Goal: Check status: Check status

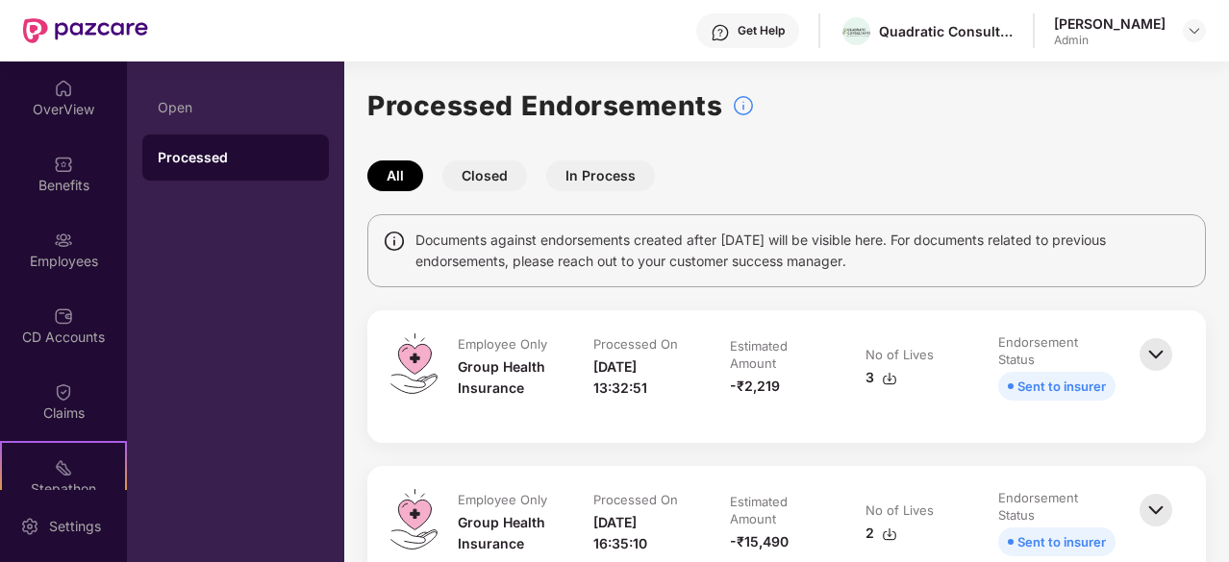
click at [479, 106] on h1 "Processed Endorsements" at bounding box center [544, 106] width 355 height 42
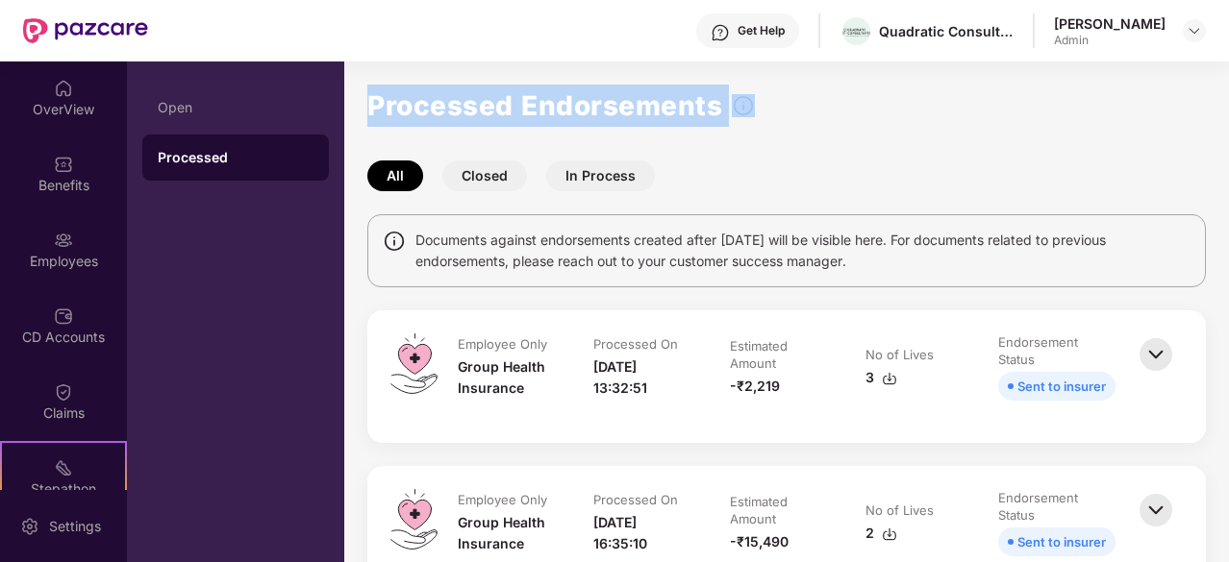
click at [479, 106] on h1 "Processed Endorsements" at bounding box center [544, 106] width 355 height 42
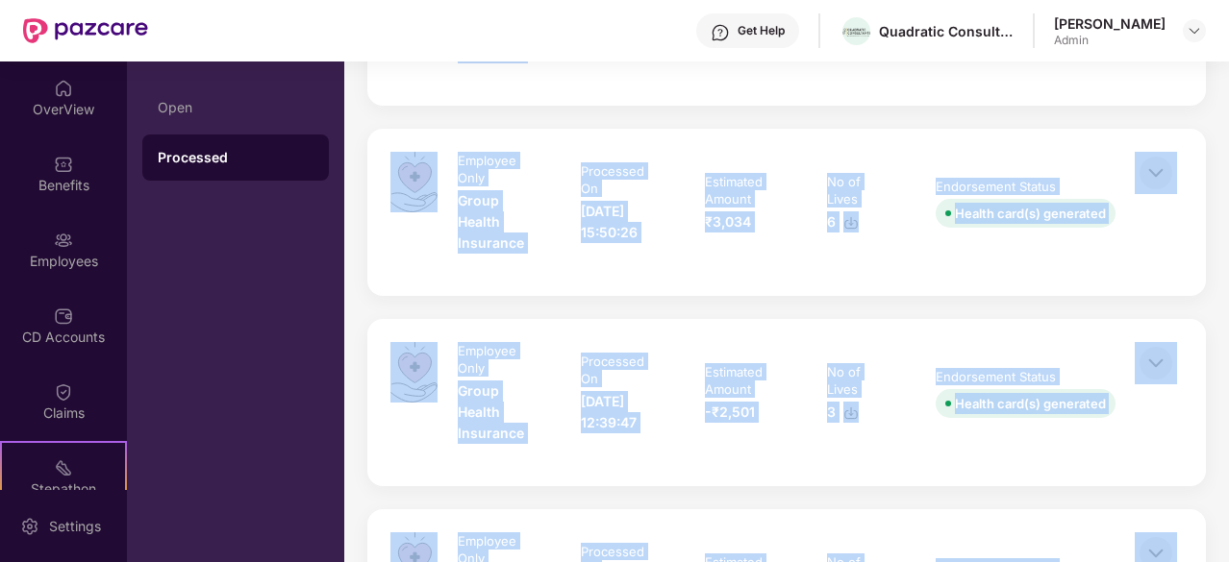
scroll to position [1527, 0]
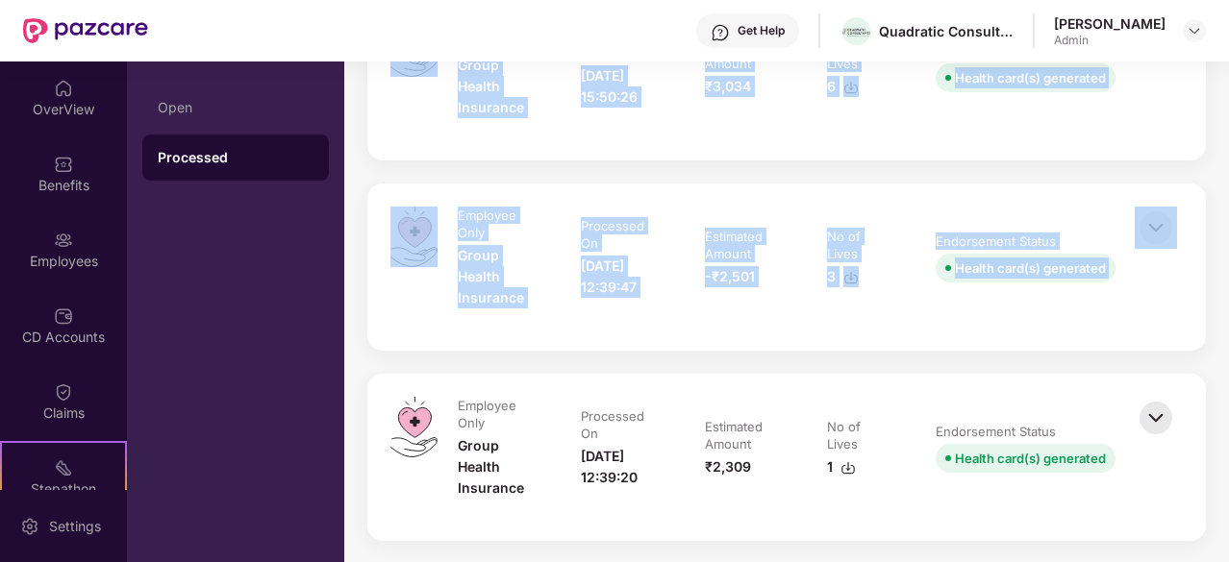
drag, startPoint x: 479, startPoint y: 106, endPoint x: 571, endPoint y: 166, distance: 110.4
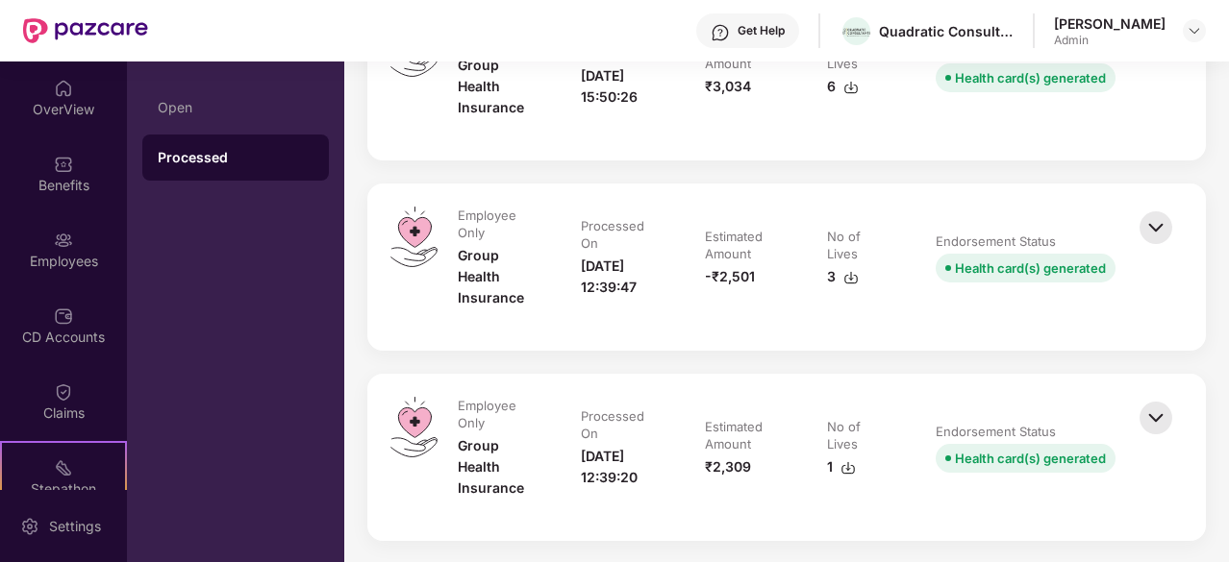
click at [484, 215] on div "Employee Only" at bounding box center [498, 224] width 81 height 35
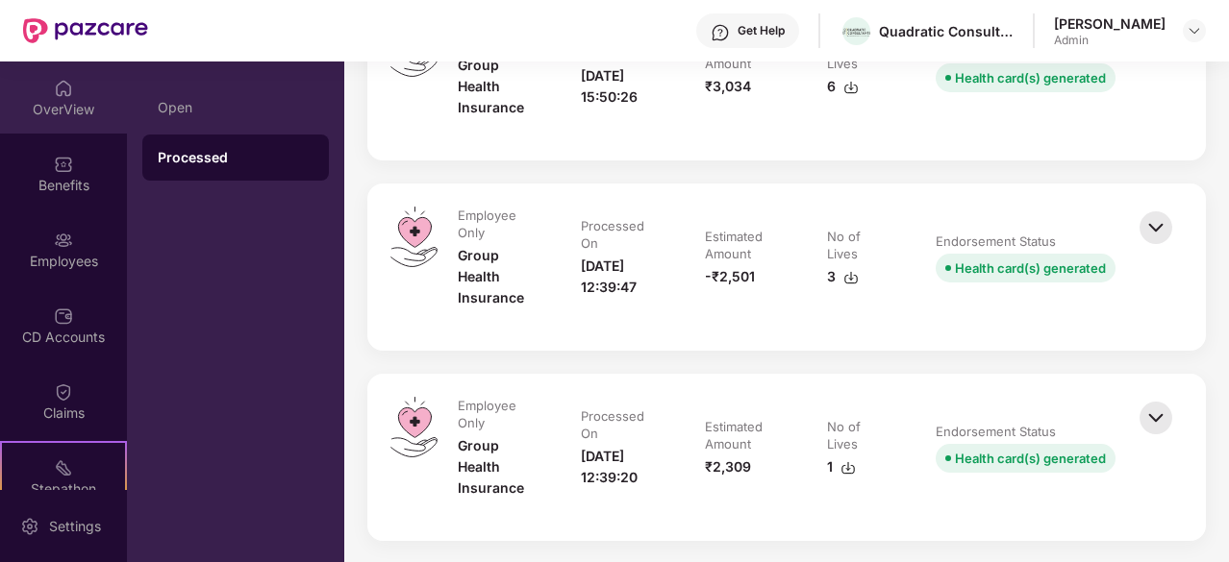
click at [62, 90] on img at bounding box center [63, 88] width 19 height 19
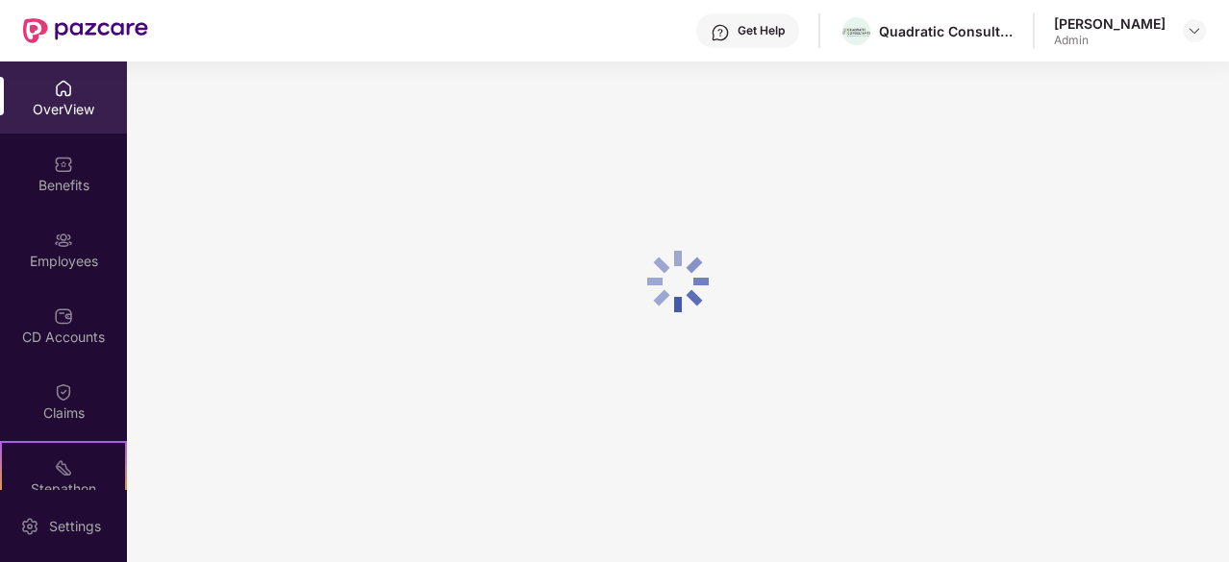
scroll to position [62, 0]
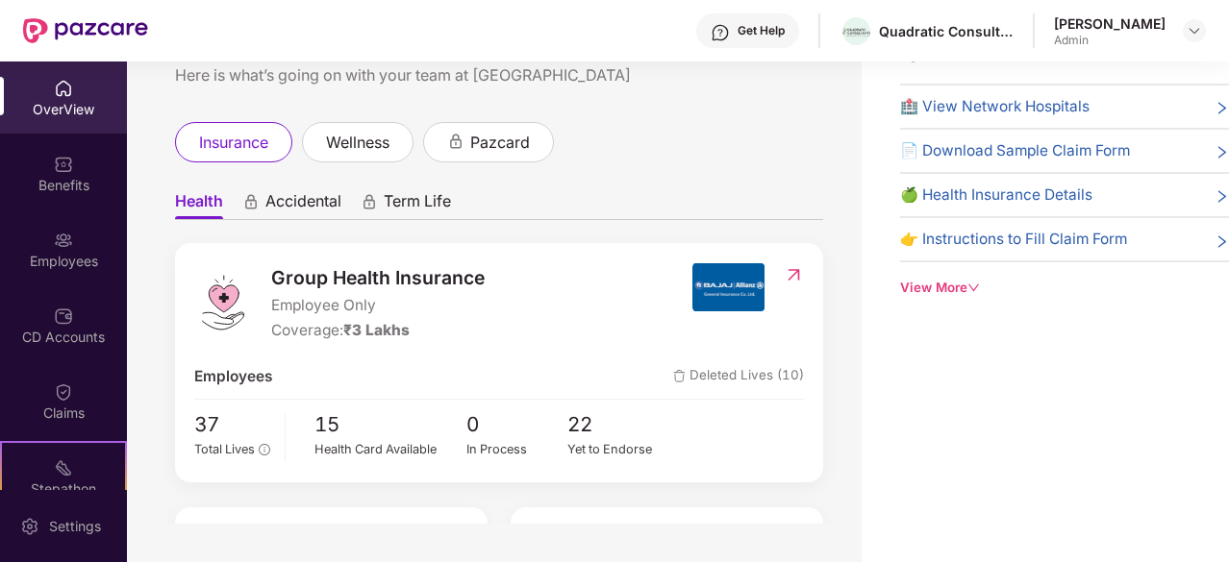
click at [357, 318] on div "Group Health Insurance Employee Only Coverage: ₹3 Lakhs" at bounding box center [377, 303] width 213 height 80
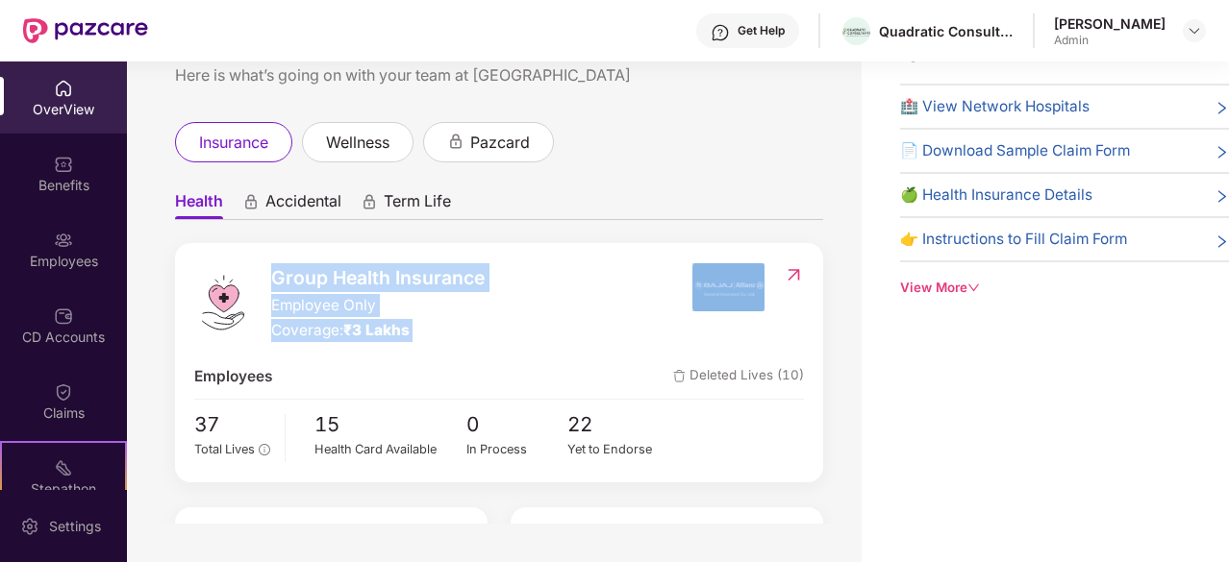
drag, startPoint x: 357, startPoint y: 318, endPoint x: 327, endPoint y: 264, distance: 61.5
click at [327, 264] on div "Group Health Insurance Employee Only Coverage: ₹3 Lakhs" at bounding box center [377, 303] width 213 height 80
click at [327, 264] on span "Group Health Insurance" at bounding box center [377, 277] width 213 height 29
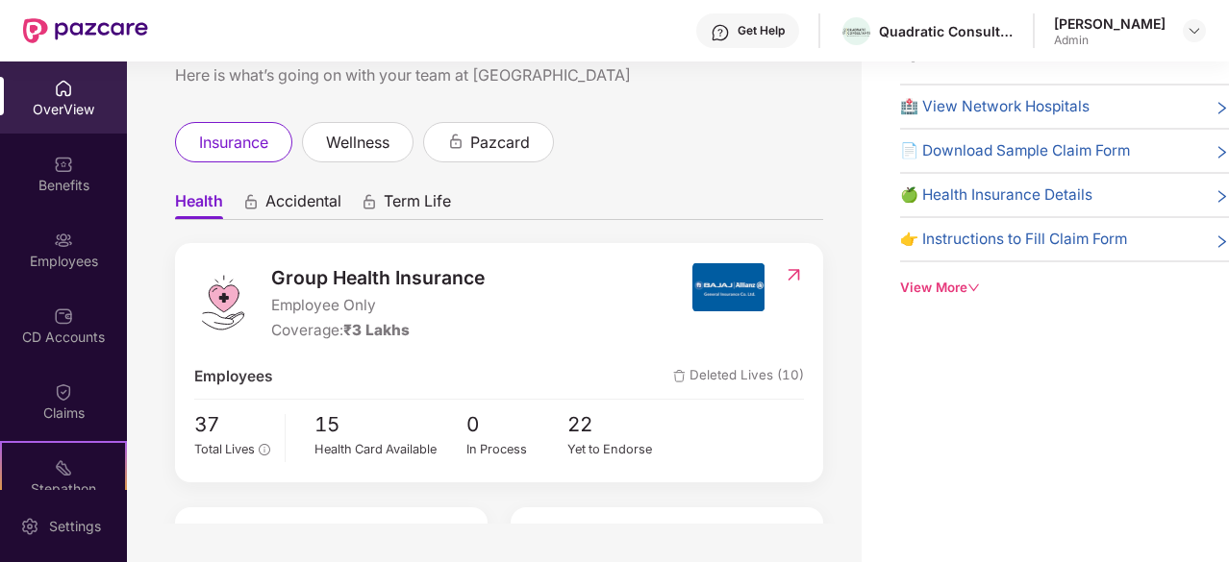
click at [69, 88] on div "OverView" at bounding box center [63, 98] width 127 height 72
click at [326, 277] on span "Group Health Insurance" at bounding box center [377, 277] width 213 height 29
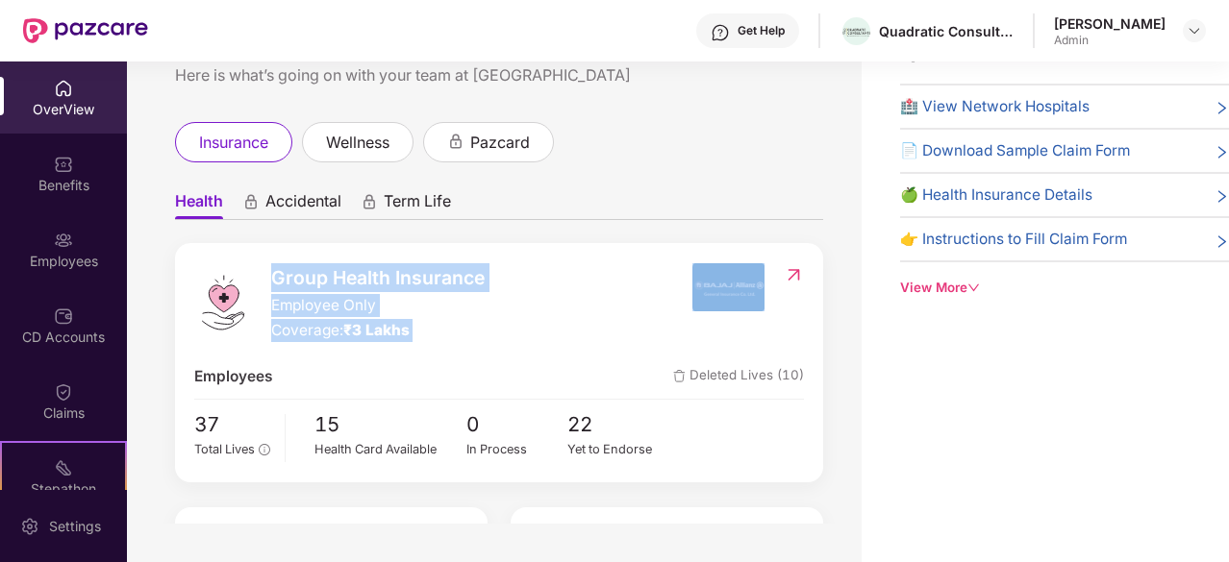
drag, startPoint x: 326, startPoint y: 277, endPoint x: 373, endPoint y: 341, distance: 79.8
click at [373, 341] on div "Group Health Insurance Employee Only Coverage: ₹3 Lakhs" at bounding box center [377, 303] width 213 height 80
click at [373, 341] on div "Coverage: ₹3 Lakhs" at bounding box center [377, 330] width 213 height 23
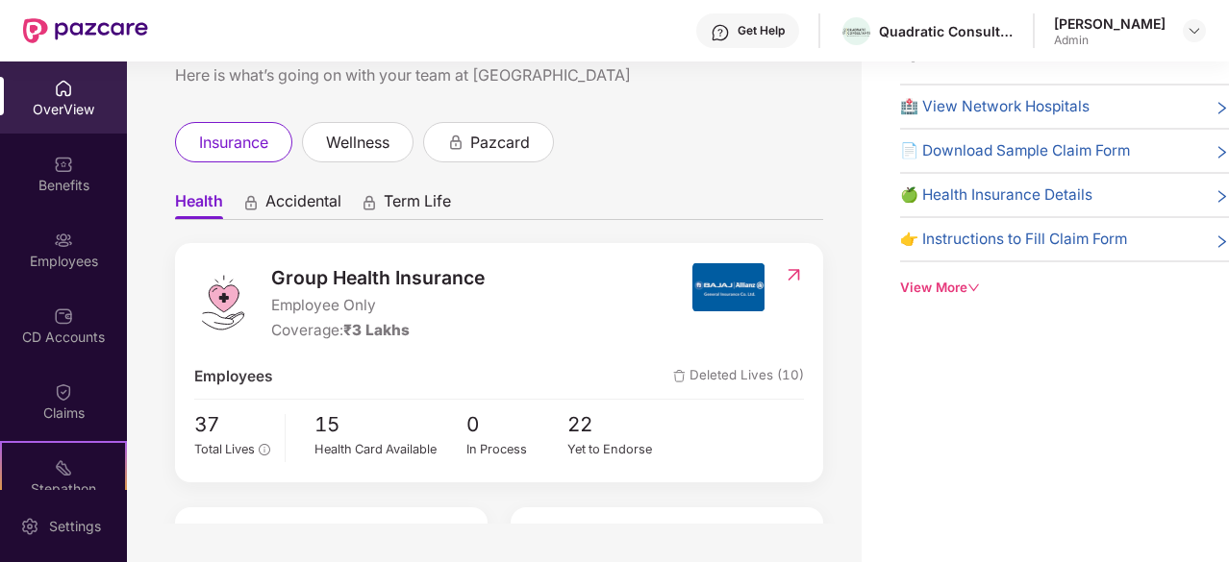
click at [408, 325] on span "₹3 Lakhs" at bounding box center [376, 330] width 66 height 18
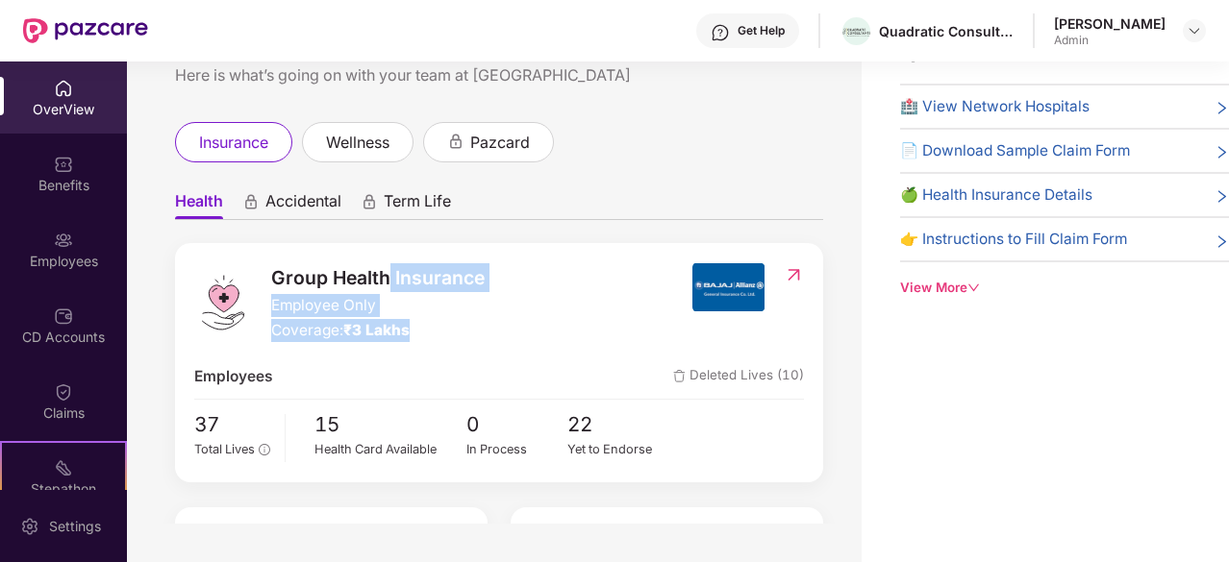
drag, startPoint x: 408, startPoint y: 325, endPoint x: 387, endPoint y: 279, distance: 50.8
click at [387, 279] on div "Group Health Insurance Employee Only Coverage: ₹3 Lakhs" at bounding box center [377, 303] width 213 height 80
click at [387, 279] on span "Group Health Insurance" at bounding box center [377, 277] width 213 height 29
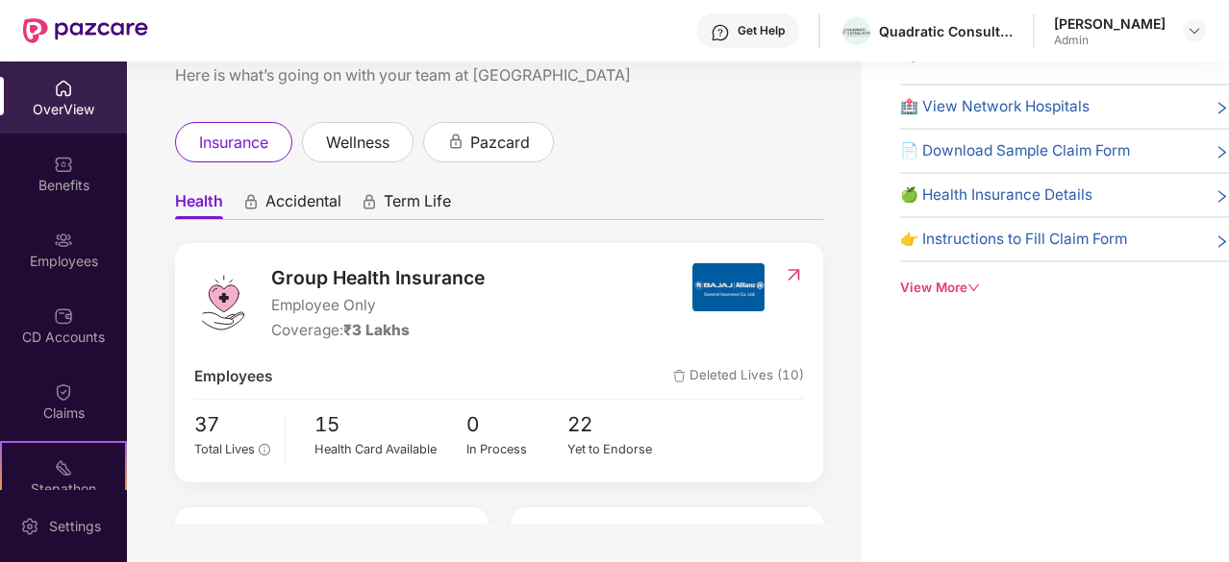
drag, startPoint x: 322, startPoint y: 59, endPoint x: 324, endPoint y: 82, distance: 23.2
click at [324, 82] on div "Get Help Quadratic Consultants [PERSON_NAME] Admin OverView Benefits Employees …" at bounding box center [614, 281] width 1229 height 562
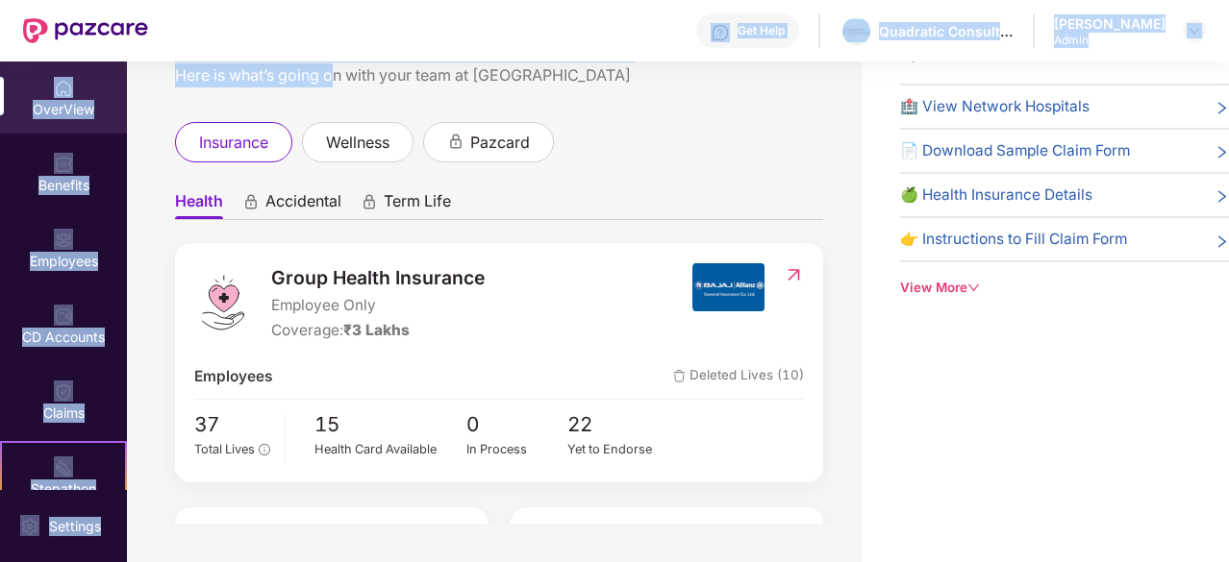
click at [324, 82] on div "Here is what’s going on with your team at [GEOGRAPHIC_DATA]" at bounding box center [499, 75] width 648 height 24
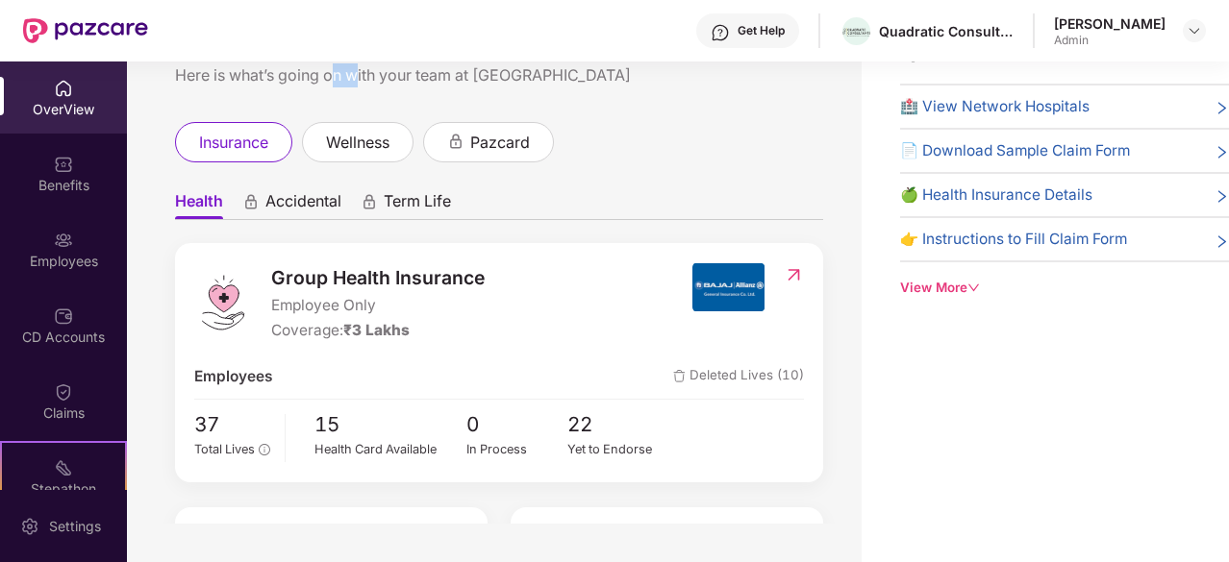
click at [324, 82] on div "Here is what’s going on with your team at [GEOGRAPHIC_DATA]" at bounding box center [499, 75] width 648 height 24
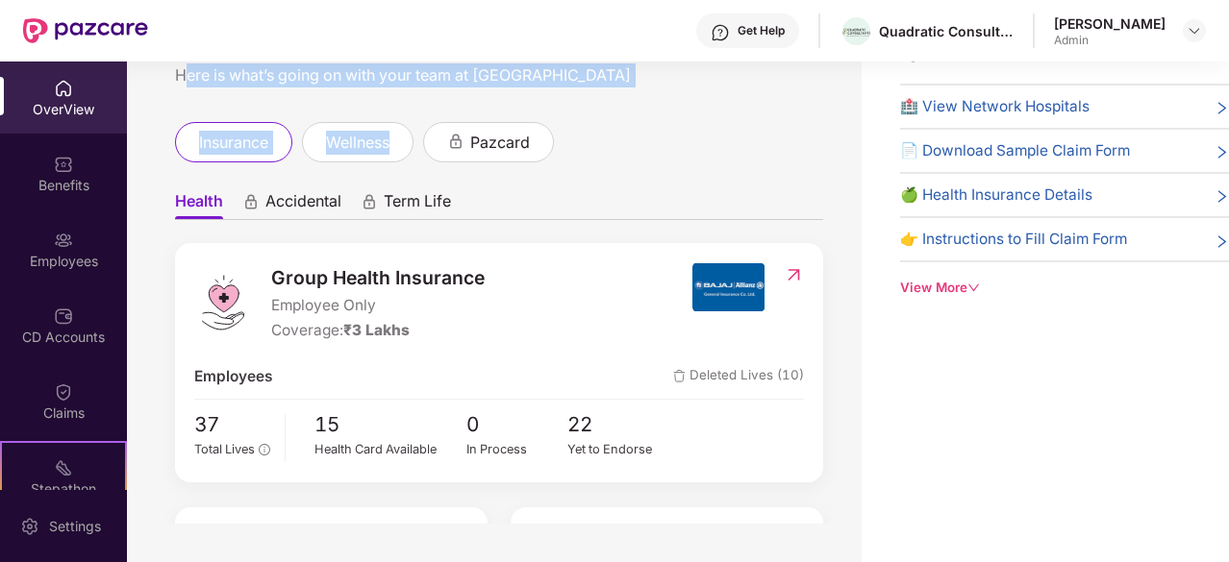
drag, startPoint x: 324, startPoint y: 82, endPoint x: 370, endPoint y: 118, distance: 58.9
click at [370, 118] on div "Welcome back, [PERSON_NAME]! Here is what’s going on with your team at Pazcare …" at bounding box center [494, 262] width 735 height 524
click at [370, 82] on div "Here is what’s going on with your team at [GEOGRAPHIC_DATA]" at bounding box center [499, 75] width 648 height 24
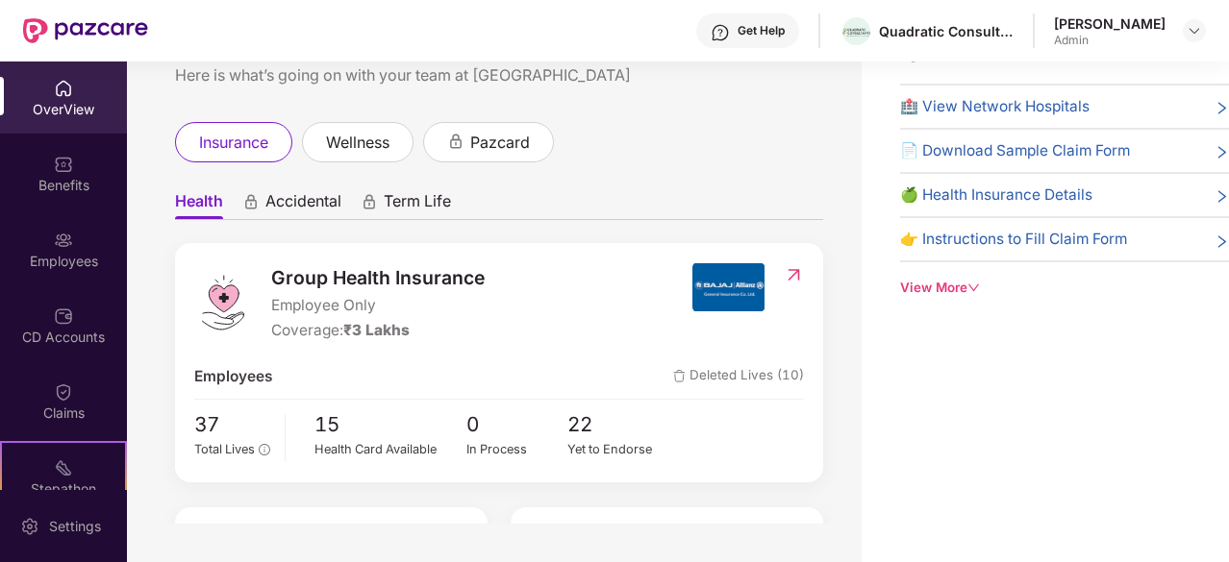
click at [327, 333] on div "Coverage: ₹3 Lakhs" at bounding box center [377, 330] width 213 height 23
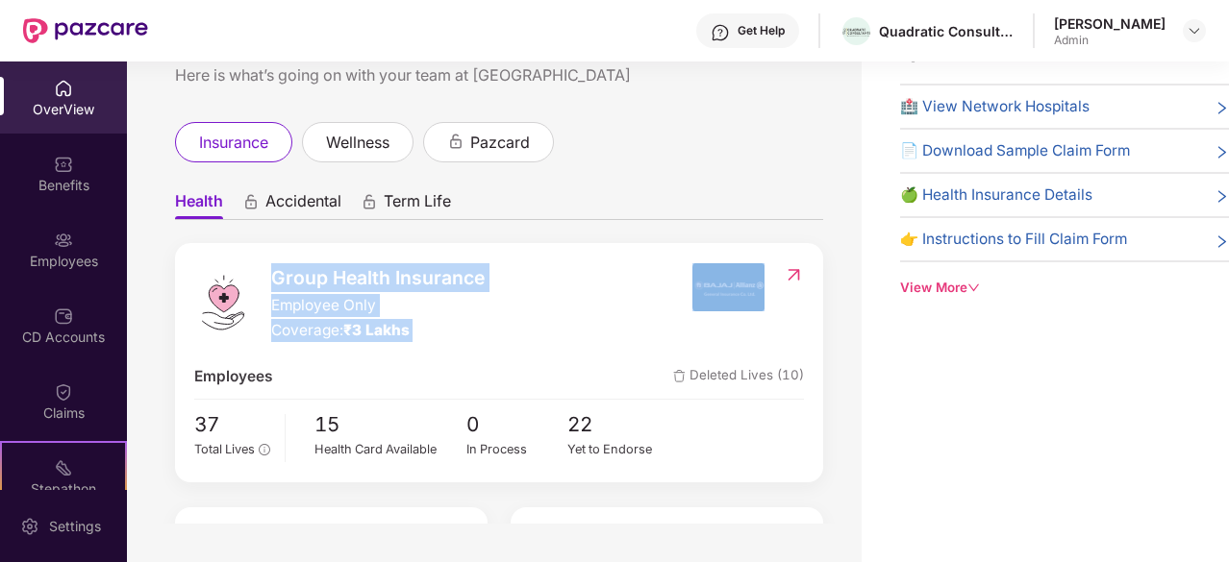
drag, startPoint x: 327, startPoint y: 333, endPoint x: 344, endPoint y: 258, distance: 77.0
click at [344, 258] on div "Group Health Insurance Employee Only Coverage: ₹3 Lakhs Employees Deleted Lives…" at bounding box center [499, 362] width 648 height 239
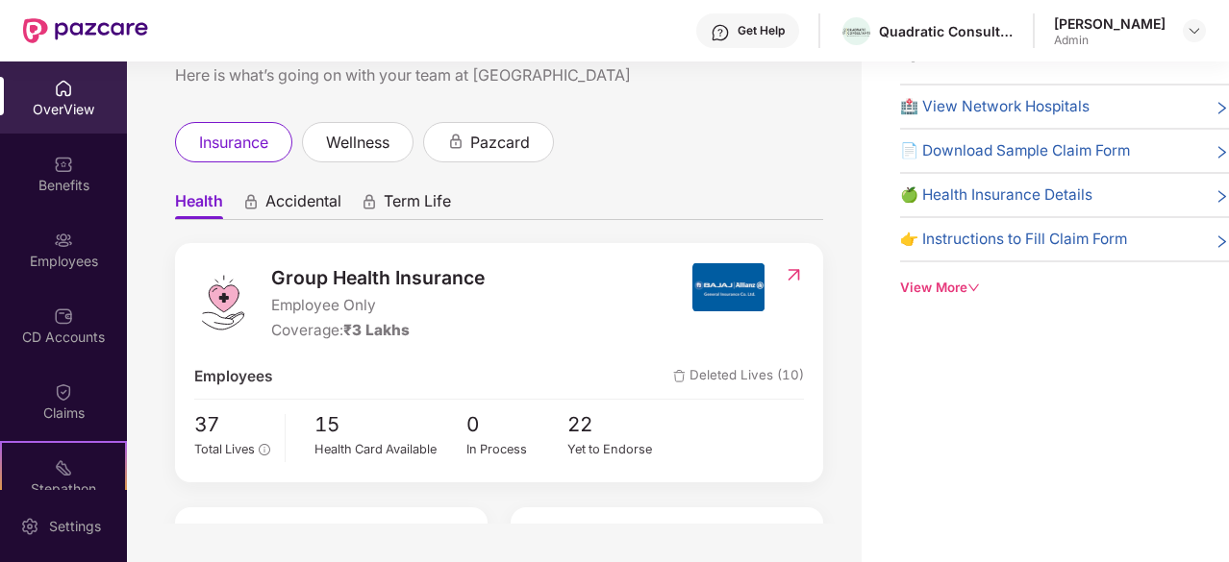
click at [302, 78] on div "Here is what’s going on with your team at [GEOGRAPHIC_DATA]" at bounding box center [499, 75] width 648 height 24
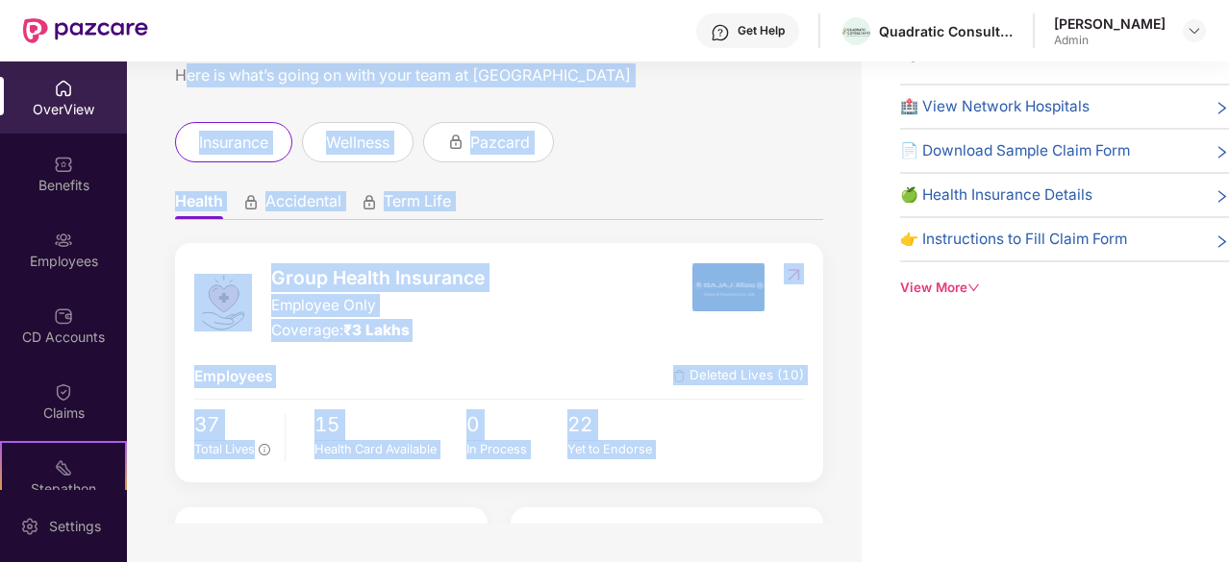
scroll to position [218, 0]
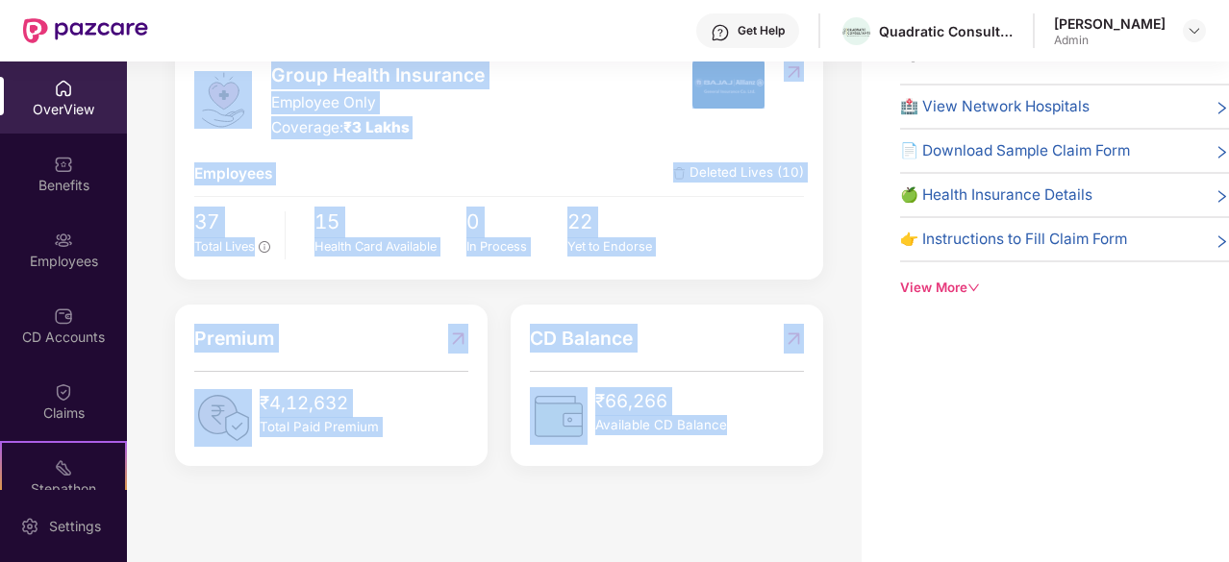
drag, startPoint x: 302, startPoint y: 78, endPoint x: 605, endPoint y: 434, distance: 467.2
click at [605, 434] on div "Welcome back, [PERSON_NAME]! Here is what’s going on with your team at Pazcare …" at bounding box center [494, 262] width 735 height 524
click at [643, 494] on div "Welcome back, [PERSON_NAME]! Here is what’s going on with your team at Pazcare …" at bounding box center [494, 262] width 735 height 524
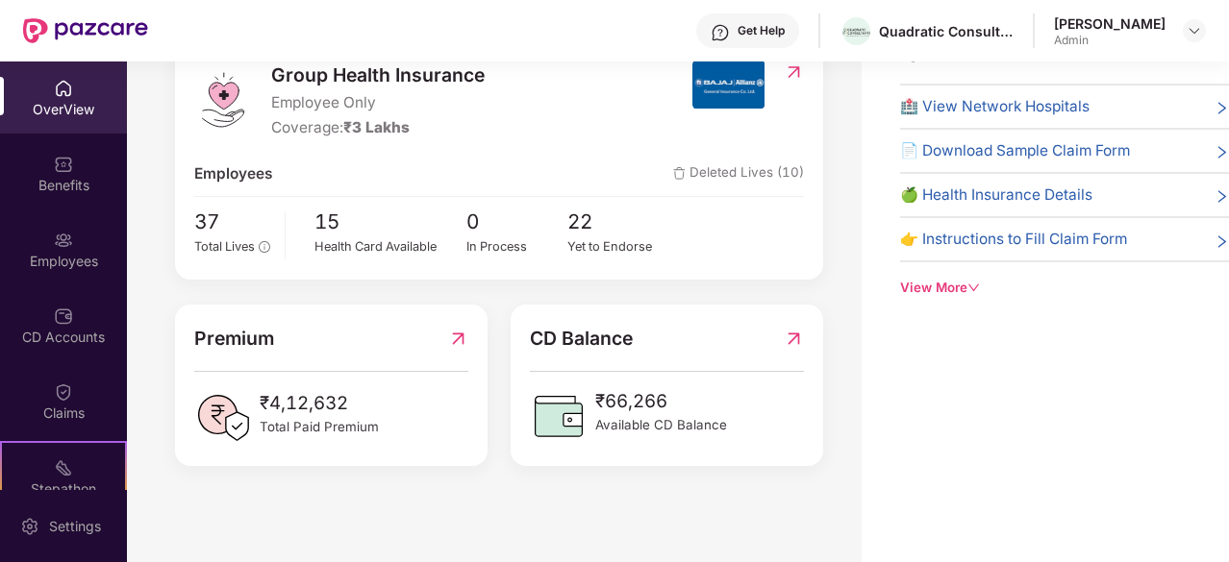
click at [638, 434] on span "Available CD Balance" at bounding box center [661, 425] width 132 height 20
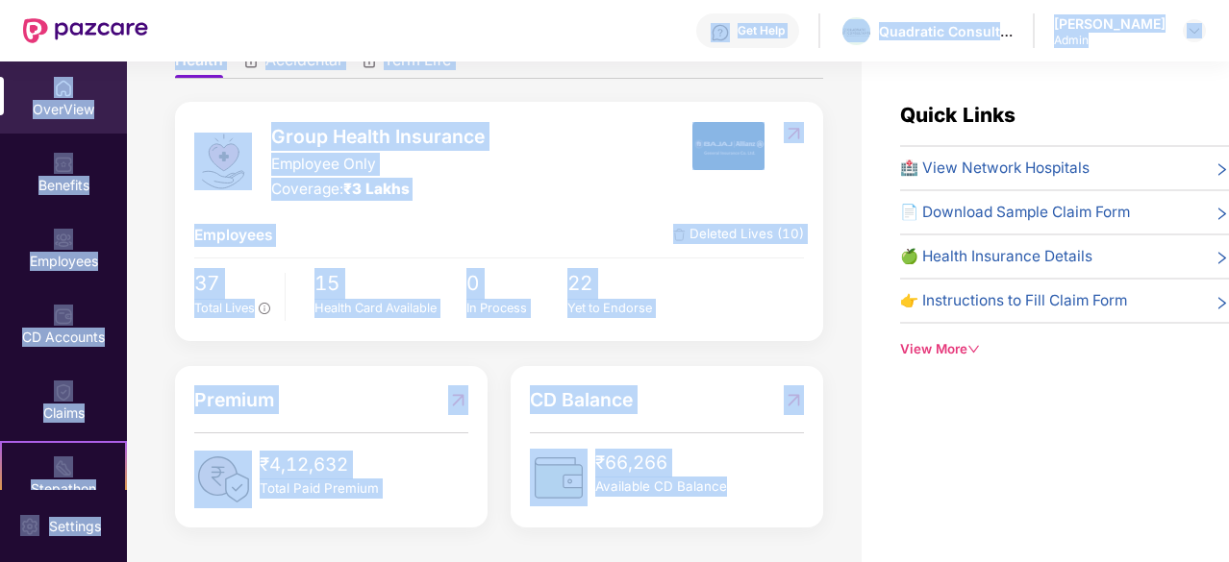
scroll to position [0, 0]
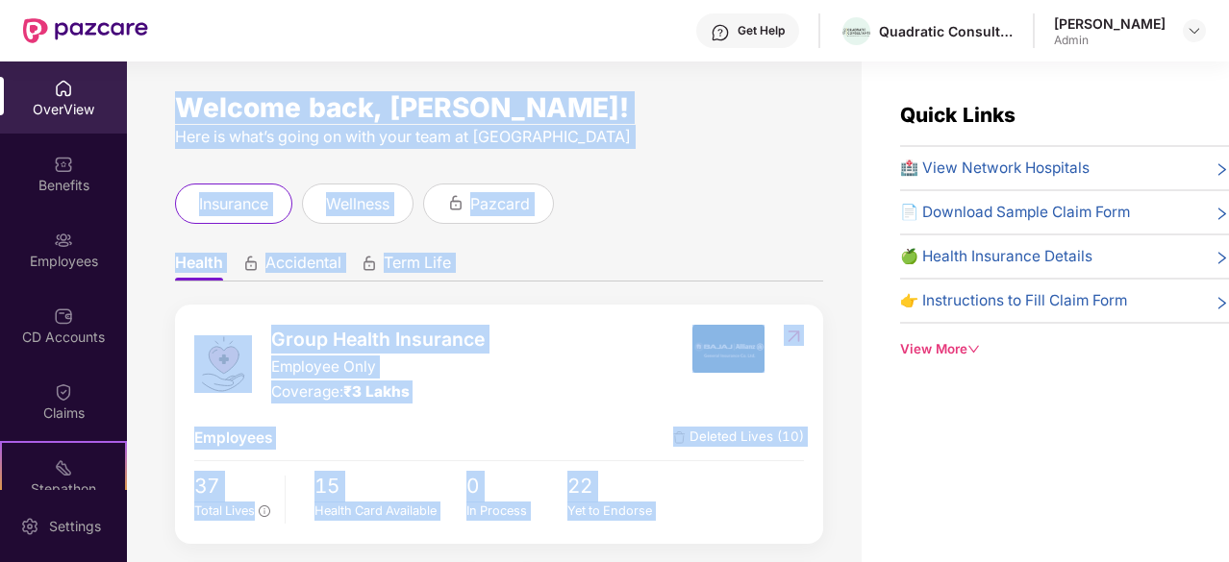
drag, startPoint x: 638, startPoint y: 434, endPoint x: 414, endPoint y: 110, distance: 393.9
click at [414, 110] on div "Welcome back, [PERSON_NAME]! Here is what’s going on with your team at Pazcare …" at bounding box center [494, 324] width 735 height 524
click at [414, 110] on div "Welcome back, [PERSON_NAME]!" at bounding box center [499, 107] width 648 height 15
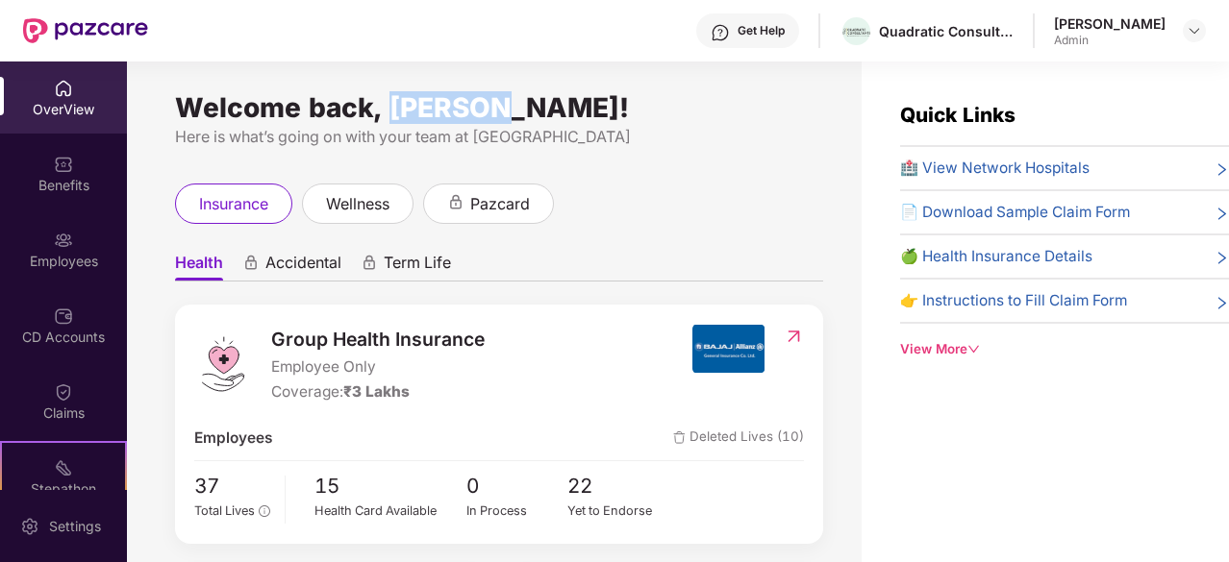
click at [414, 110] on div "Welcome back, [PERSON_NAME]!" at bounding box center [499, 107] width 648 height 15
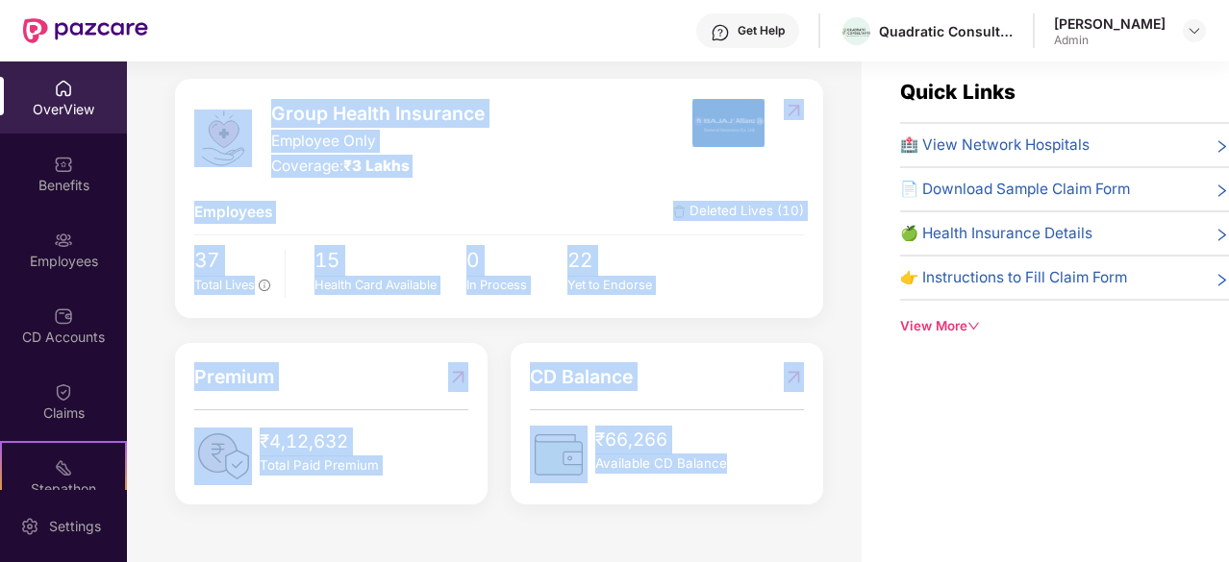
scroll to position [62, 0]
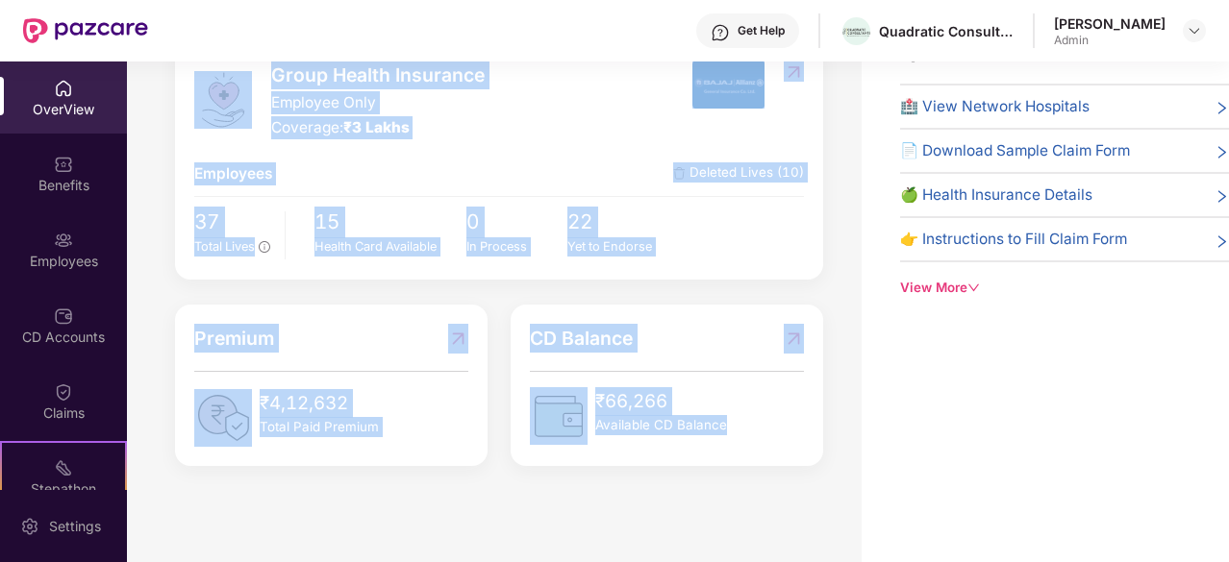
drag, startPoint x: 414, startPoint y: 110, endPoint x: 687, endPoint y: 412, distance: 407.1
click at [687, 412] on div "Welcome back, [PERSON_NAME]! Here is what’s going on with your team at Pazcare …" at bounding box center [494, 262] width 735 height 524
click at [687, 412] on span "₹66,266" at bounding box center [661, 401] width 132 height 29
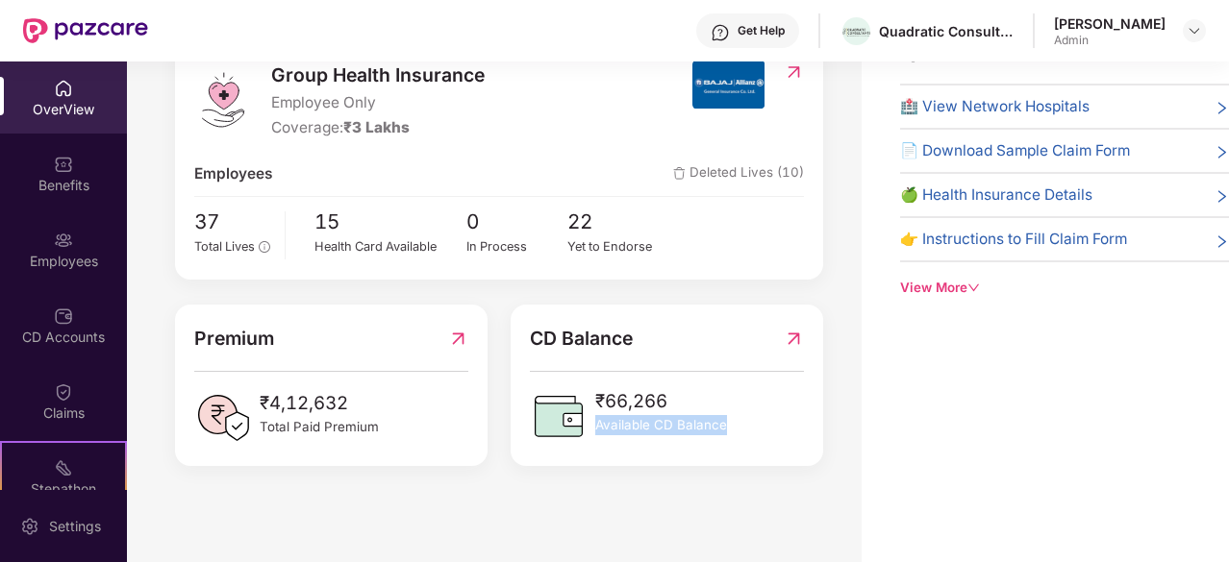
drag, startPoint x: 687, startPoint y: 412, endPoint x: 686, endPoint y: 424, distance: 12.6
click at [686, 424] on div "₹66,266 Available CD Balance" at bounding box center [661, 416] width 132 height 58
click at [686, 424] on span "Available CD Balance" at bounding box center [661, 425] width 132 height 20
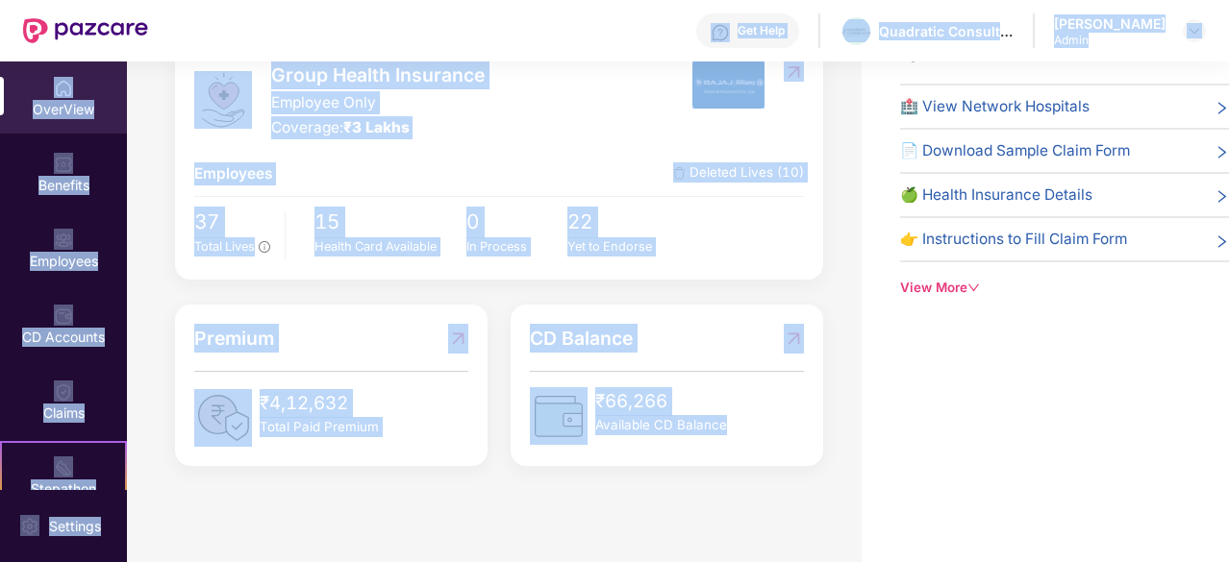
scroll to position [0, 0]
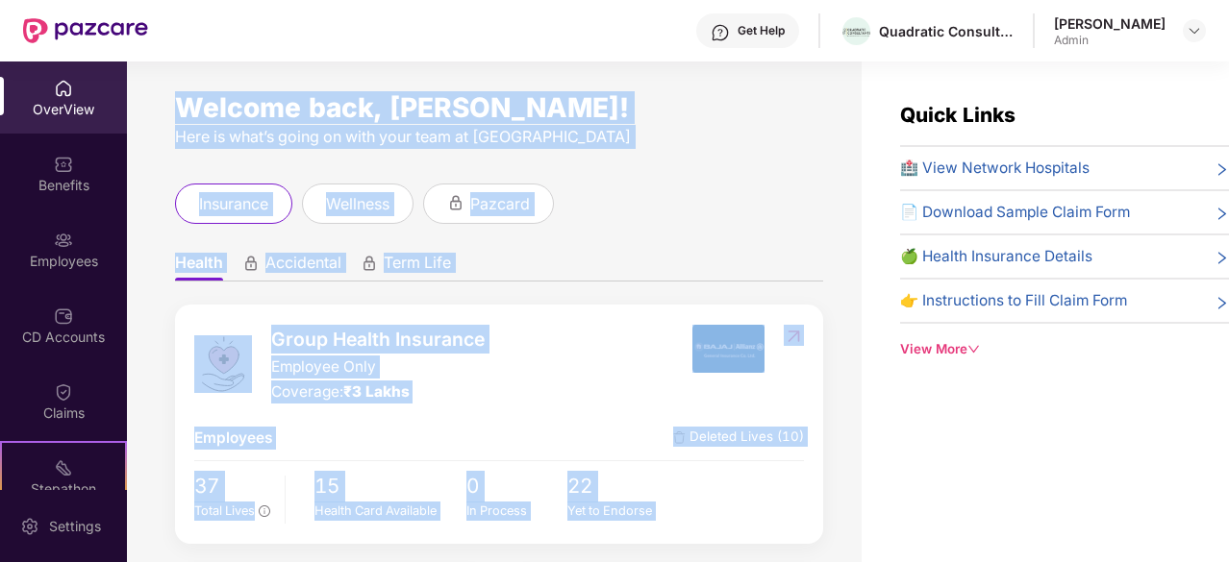
drag, startPoint x: 686, startPoint y: 424, endPoint x: 393, endPoint y: 93, distance: 441.4
click at [393, 93] on div "Welcome back, [PERSON_NAME]! Here is what’s going on with your team at Pazcare …" at bounding box center [494, 324] width 735 height 524
click at [393, 100] on div "Welcome back, [PERSON_NAME]!" at bounding box center [499, 107] width 648 height 15
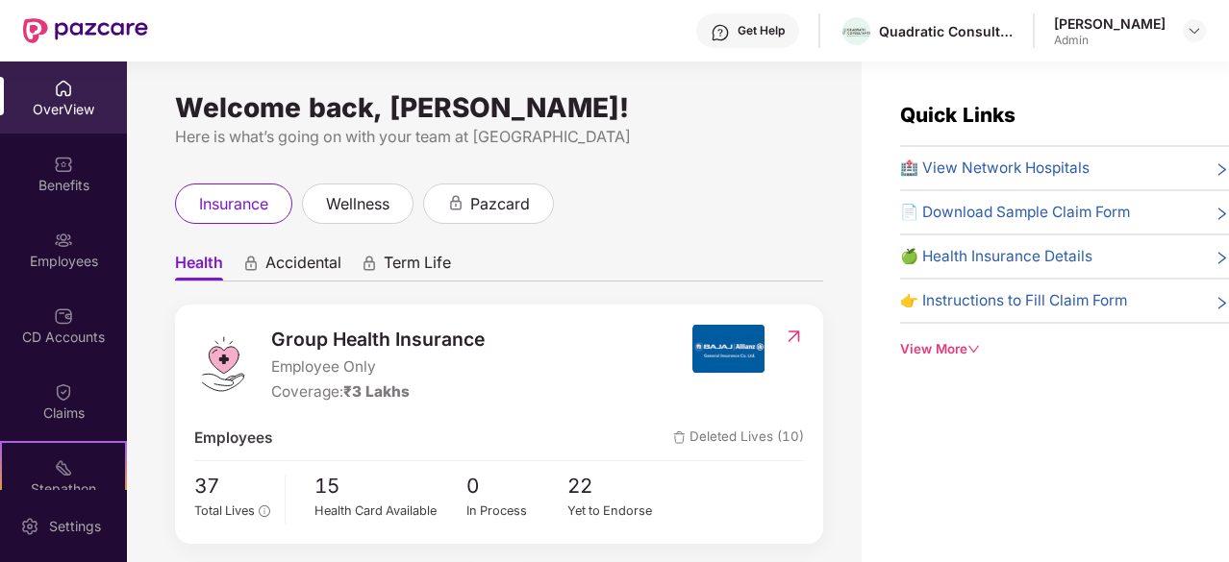
click at [227, 102] on div "Welcome back, [PERSON_NAME]!" at bounding box center [499, 107] width 648 height 15
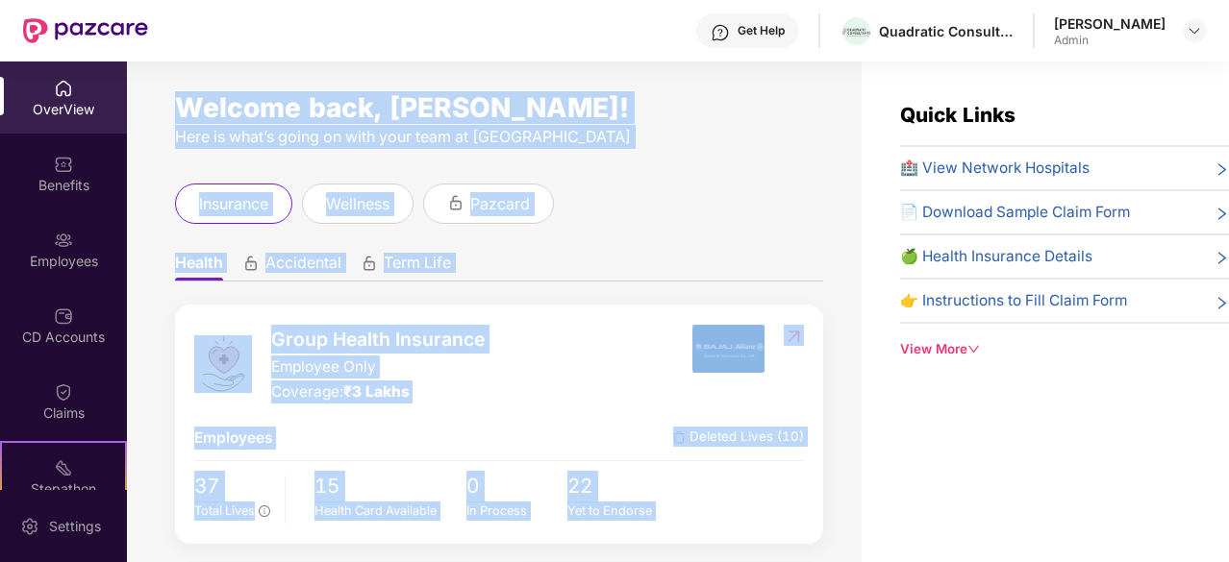
drag, startPoint x: 227, startPoint y: 102, endPoint x: 506, endPoint y: 608, distance: 577.5
click at [506, 562] on html "Get Help Quadratic Consultants [PERSON_NAME] Admin OverView Benefits Employees …" at bounding box center [614, 281] width 1229 height 562
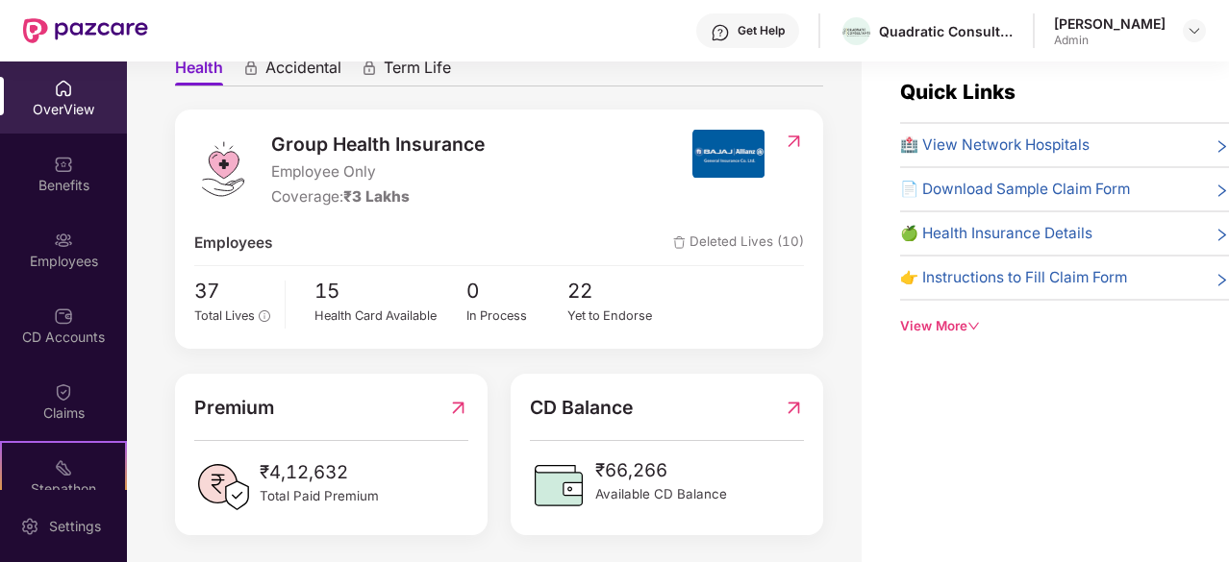
click at [950, 545] on div "Quick Links 🏥 View Network Hospitals 📄 Download Sample Claim Form 🍏 Health Insu…" at bounding box center [1045, 319] width 367 height 562
click at [439, 125] on div "Group Health Insurance Employee Only Coverage: ₹3 Lakhs Employees Deleted Lives…" at bounding box center [499, 229] width 648 height 239
click at [341, 162] on span "Employee Only" at bounding box center [377, 172] width 213 height 23
click at [415, 187] on div "Coverage: ₹3 Lakhs" at bounding box center [377, 197] width 213 height 23
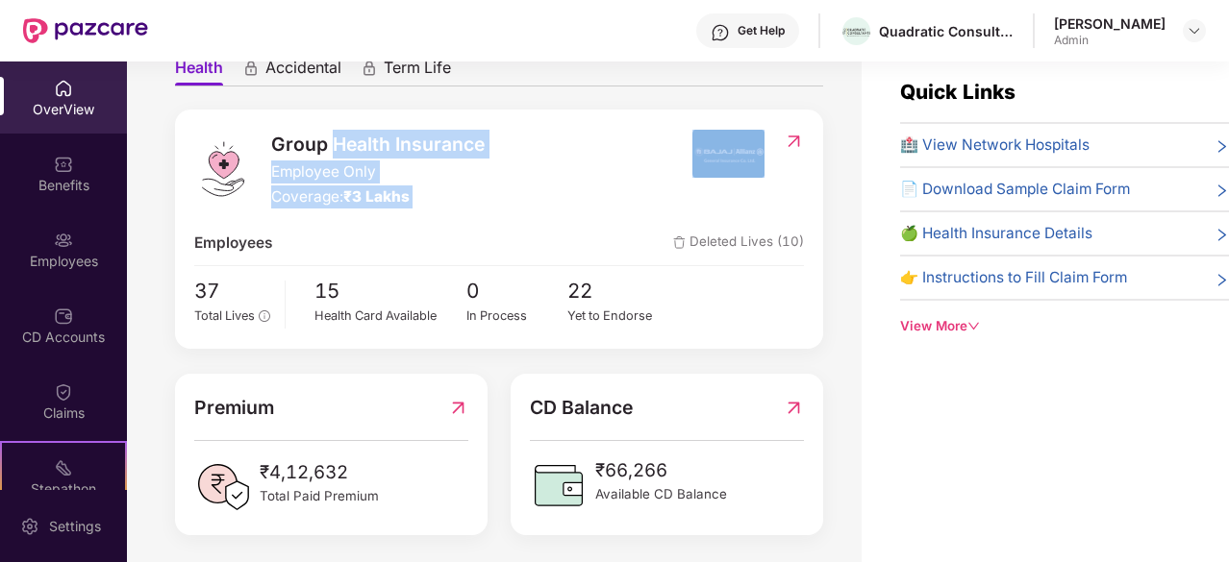
drag, startPoint x: 415, startPoint y: 187, endPoint x: 376, endPoint y: 146, distance: 56.4
click at [376, 146] on div "Group Health Insurance Employee Only Coverage: ₹3 Lakhs" at bounding box center [377, 170] width 213 height 80
click at [376, 146] on span "Group Health Insurance" at bounding box center [377, 144] width 213 height 29
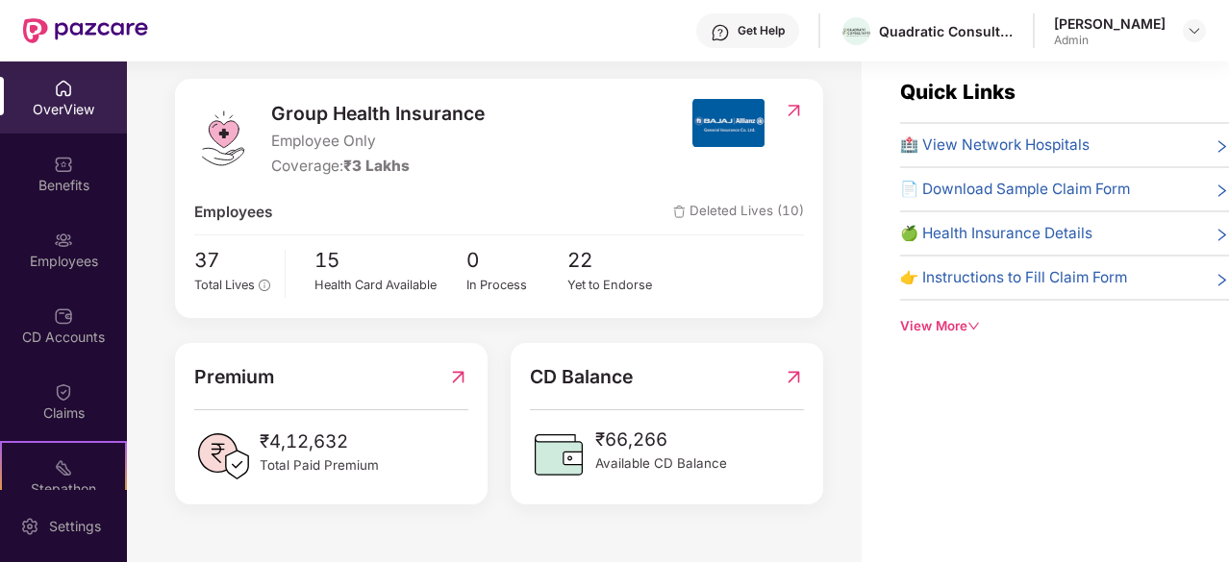
scroll to position [62, 0]
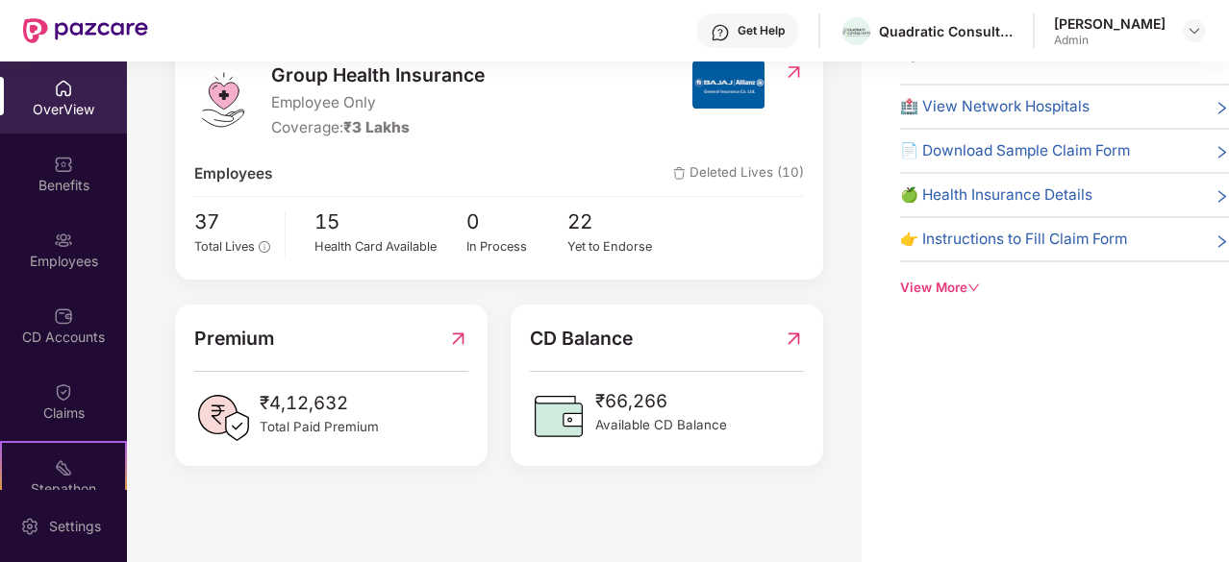
click at [66, 118] on div "OverView" at bounding box center [63, 98] width 127 height 72
click at [241, 355] on div "Premium ₹4,12,632 Total Paid Premium" at bounding box center [330, 385] width 273 height 122
drag, startPoint x: 241, startPoint y: 355, endPoint x: 279, endPoint y: 332, distance: 44.0
click at [279, 332] on div "Premium ₹4,12,632 Total Paid Premium" at bounding box center [330, 385] width 273 height 122
click at [279, 332] on div "Premium" at bounding box center [330, 338] width 273 height 29
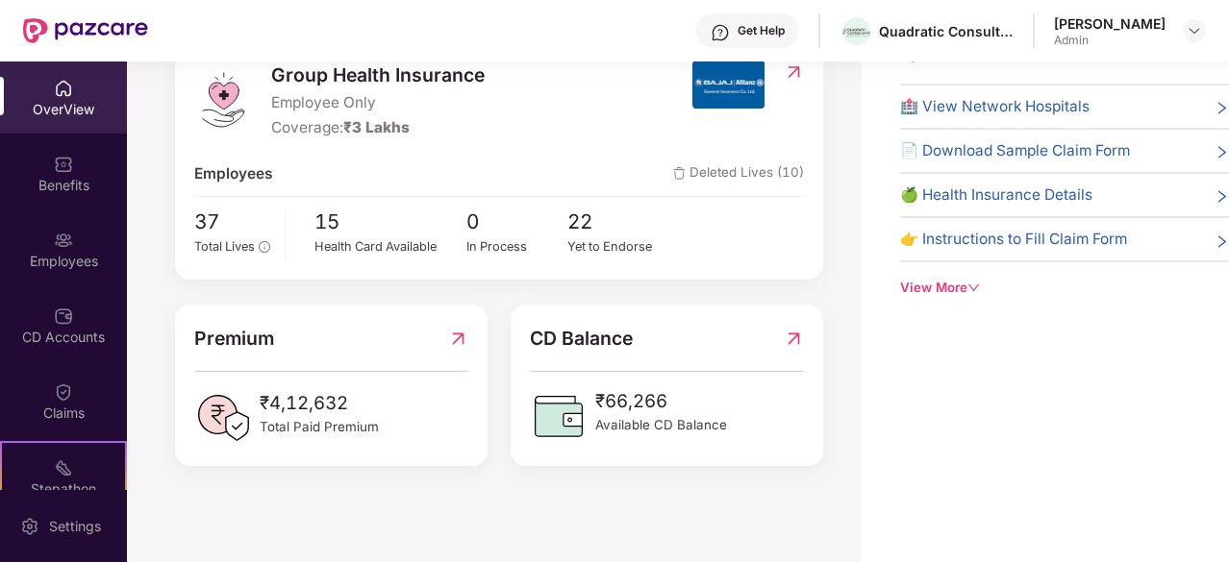
click at [238, 162] on span "Employees" at bounding box center [233, 173] width 78 height 23
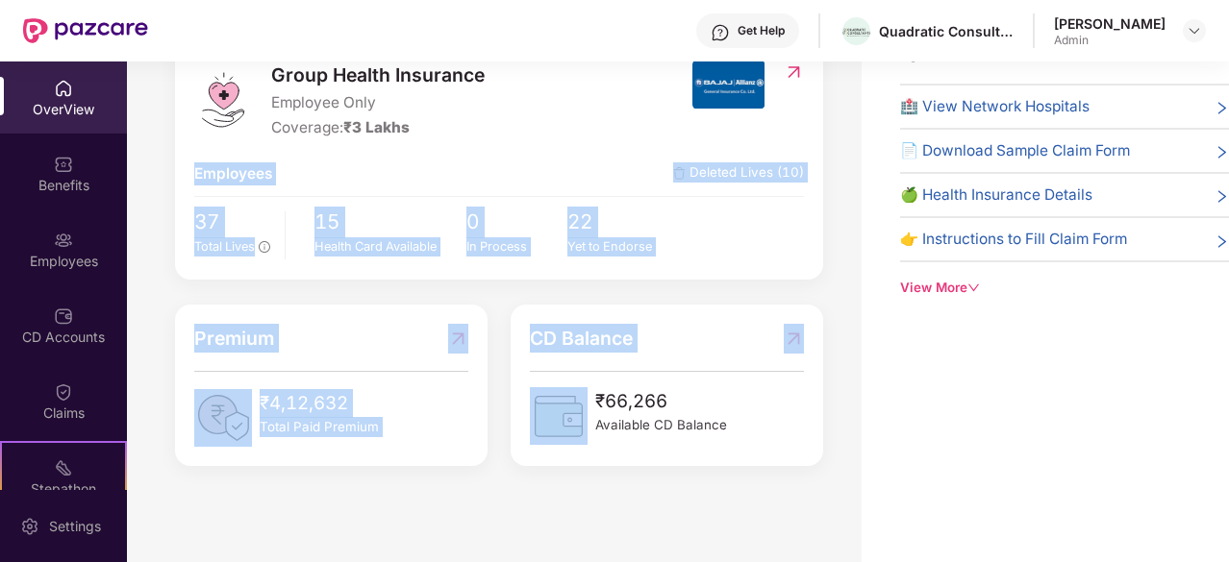
drag, startPoint x: 238, startPoint y: 159, endPoint x: 598, endPoint y: 507, distance: 500.5
click at [598, 507] on div "Welcome back, [PERSON_NAME]! Here is what’s going on with your team at Pazcare …" at bounding box center [494, 262] width 735 height 524
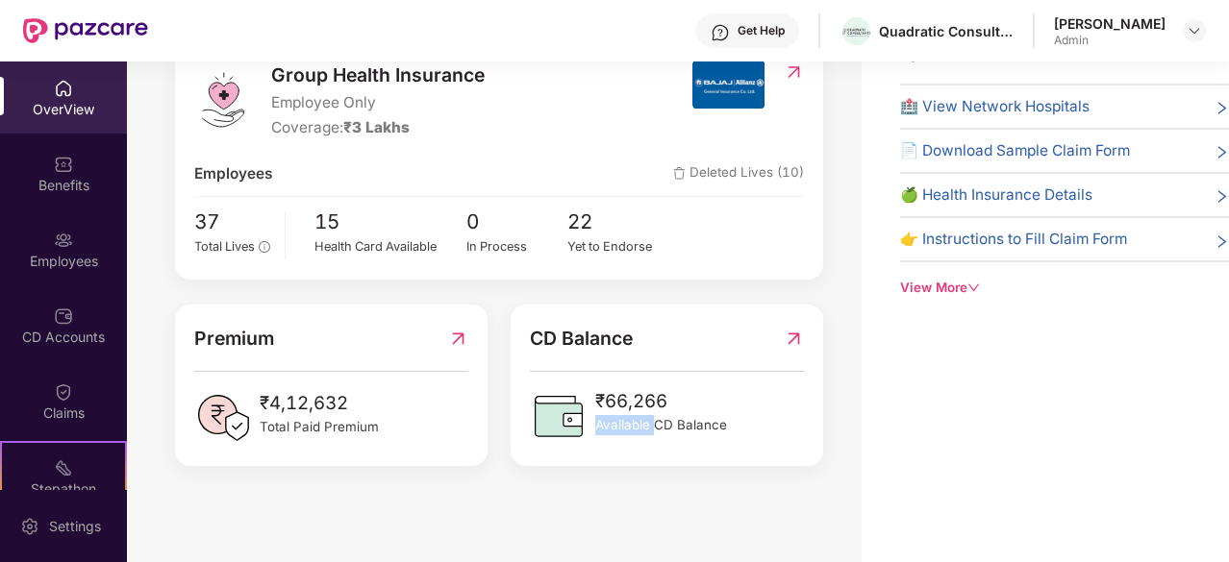
click at [598, 507] on div "Welcome back, [PERSON_NAME]! Here is what’s going on with your team at Pazcare …" at bounding box center [494, 262] width 735 height 524
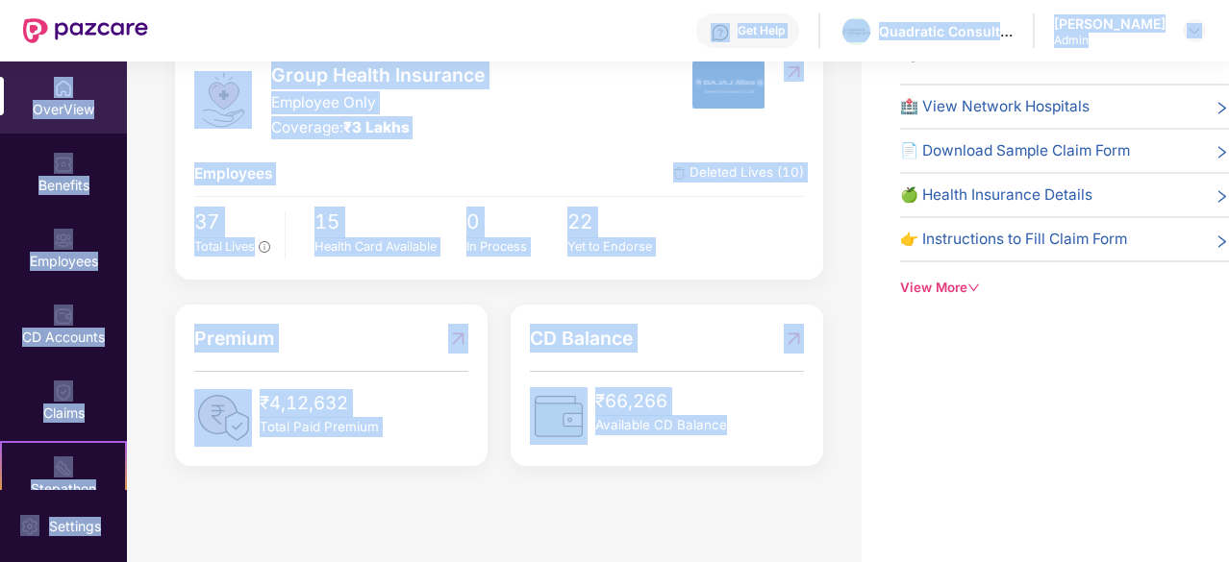
scroll to position [0, 0]
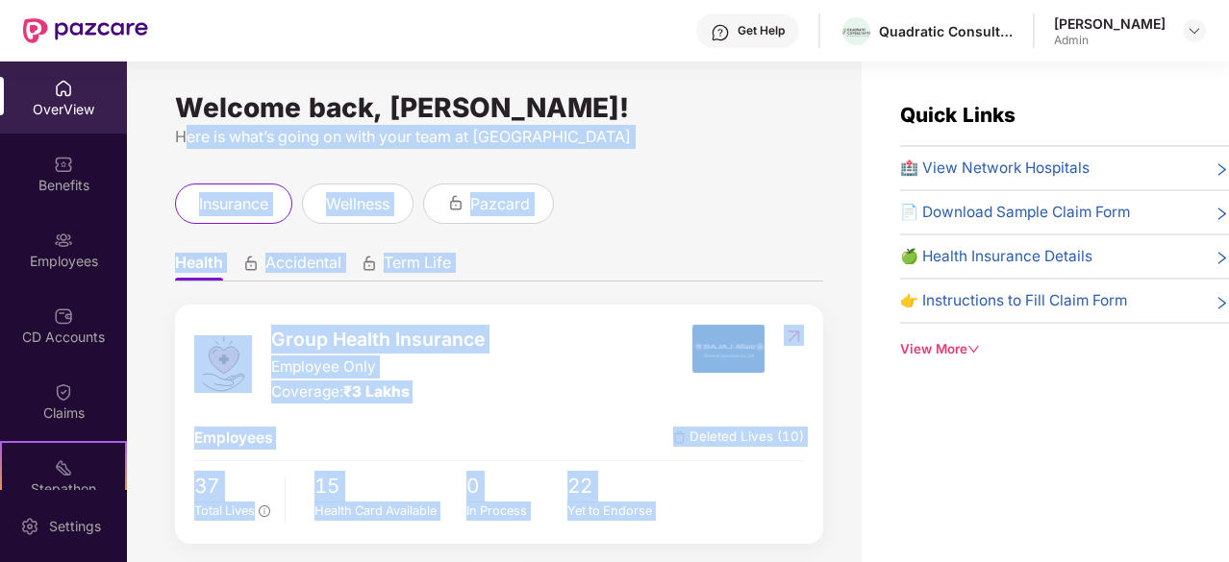
drag, startPoint x: 598, startPoint y: 507, endPoint x: 292, endPoint y: 111, distance: 500.4
click at [292, 111] on div "Welcome back, [PERSON_NAME]! Here is what’s going on with your team at Pazcare …" at bounding box center [494, 324] width 735 height 524
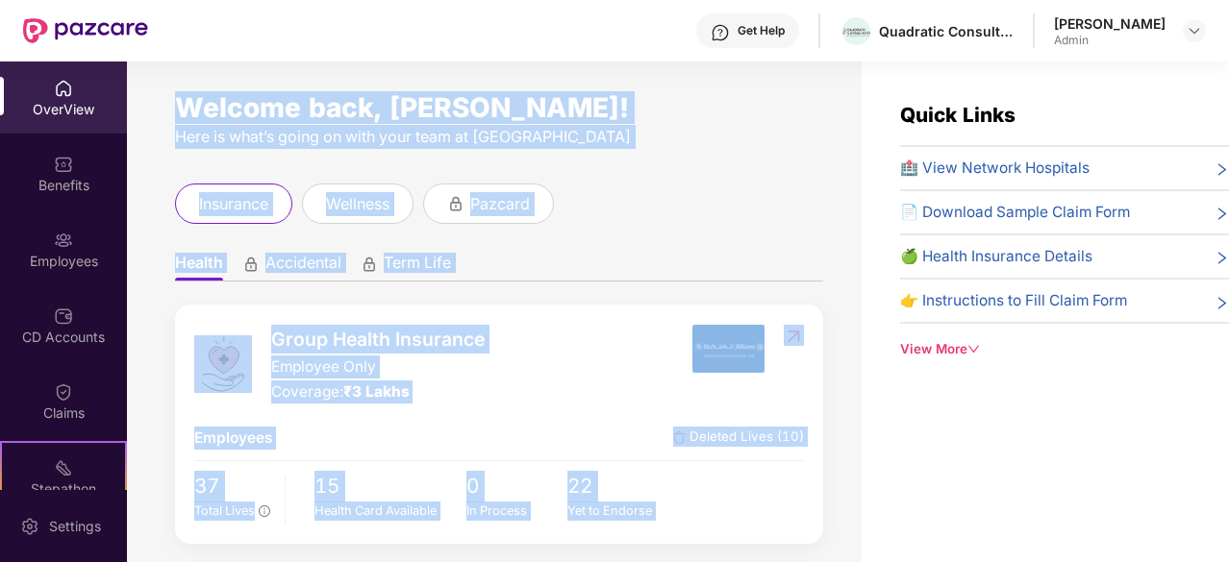
click at [292, 111] on div "Welcome back, [PERSON_NAME]!" at bounding box center [499, 107] width 648 height 15
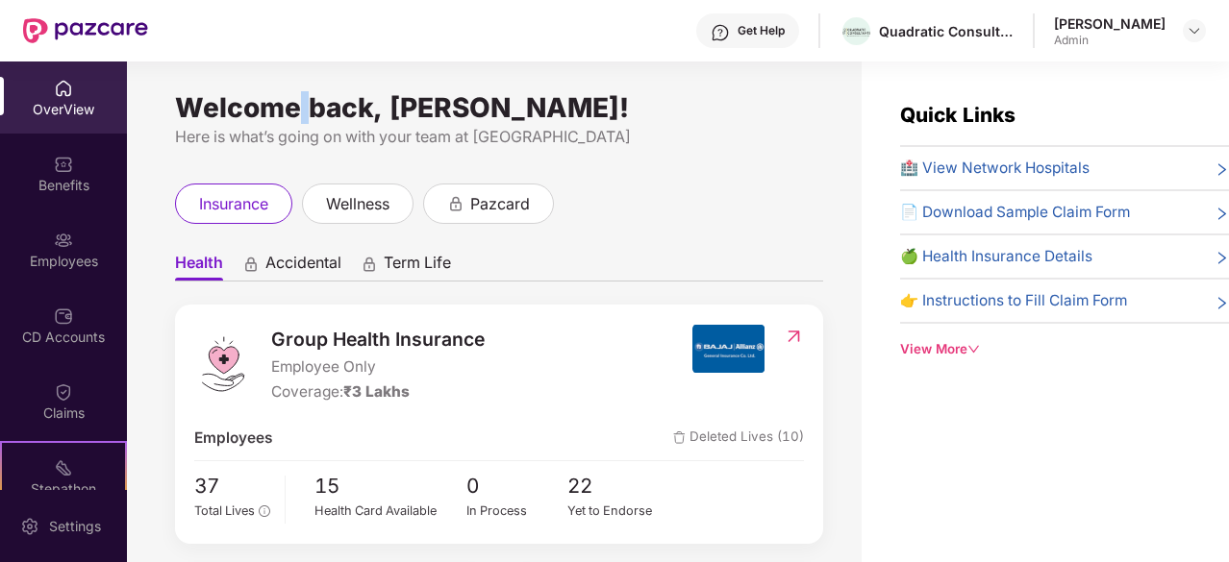
click at [292, 111] on div "Welcome back, [PERSON_NAME]!" at bounding box center [499, 107] width 648 height 15
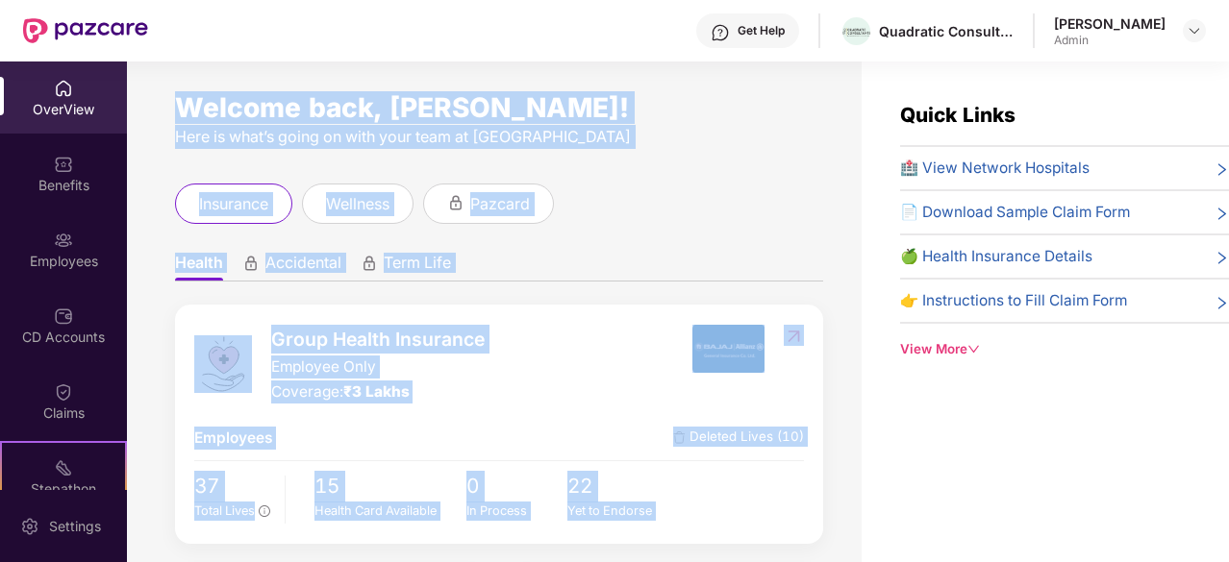
scroll to position [218, 0]
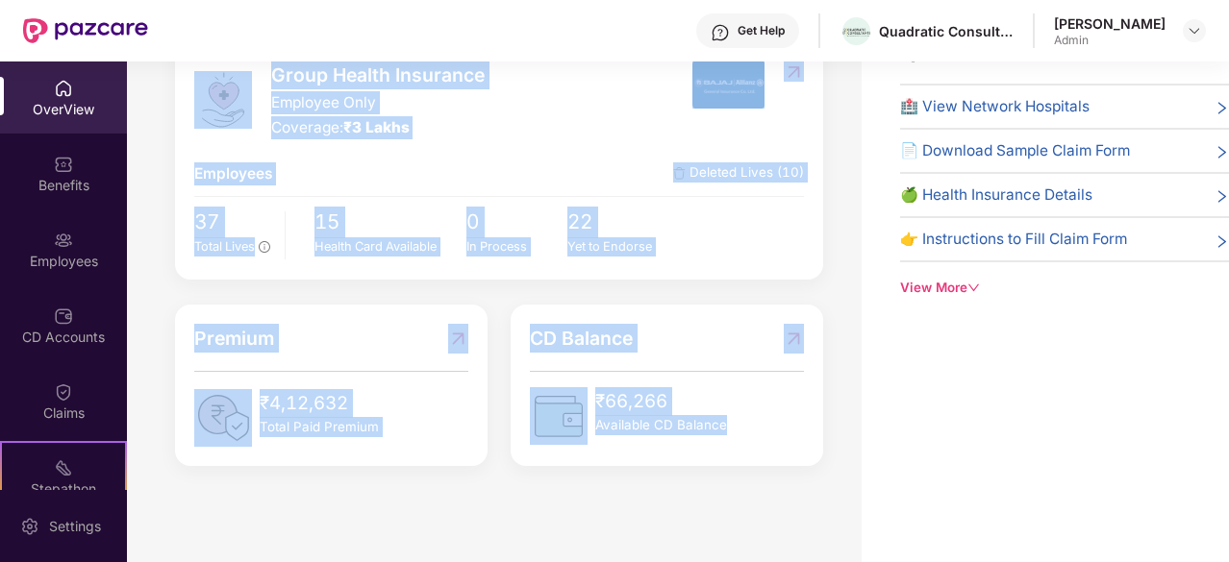
drag, startPoint x: 292, startPoint y: 111, endPoint x: 665, endPoint y: 541, distance: 569.9
click at [665, 541] on div "Welcome back, [PERSON_NAME]! Here is what’s going on with your team at Pazcare …" at bounding box center [678, 281] width 1102 height 562
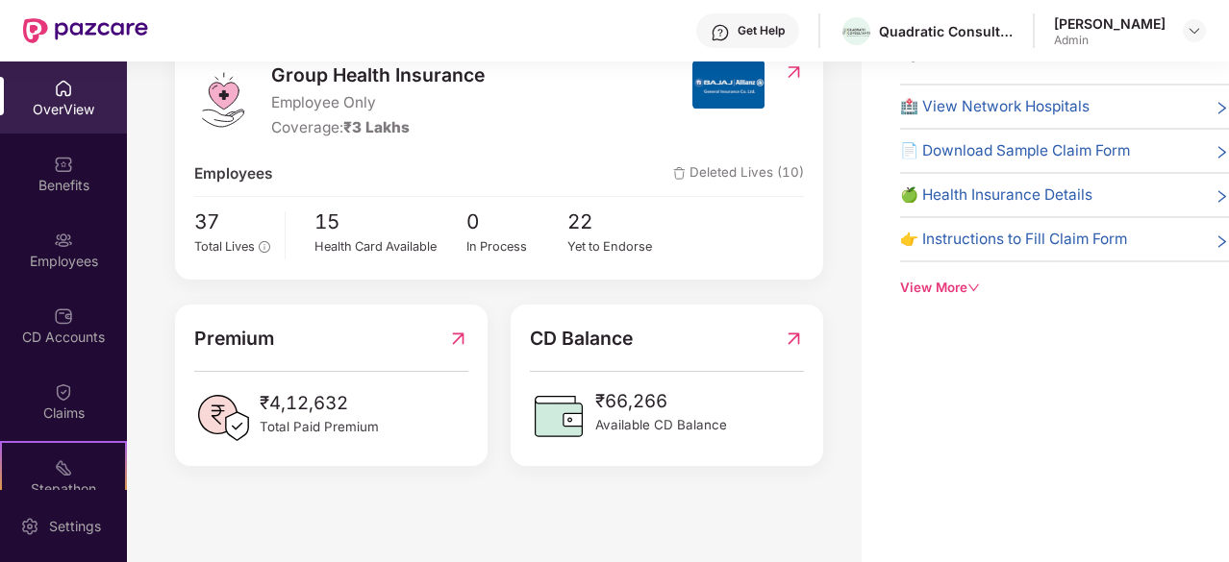
click at [213, 336] on span "Premium" at bounding box center [234, 338] width 80 height 29
click at [489, 463] on div "Premium ₹4,12,632 Total Paid Premium" at bounding box center [331, 386] width 336 height 162
click at [238, 328] on span "Premium" at bounding box center [234, 338] width 80 height 29
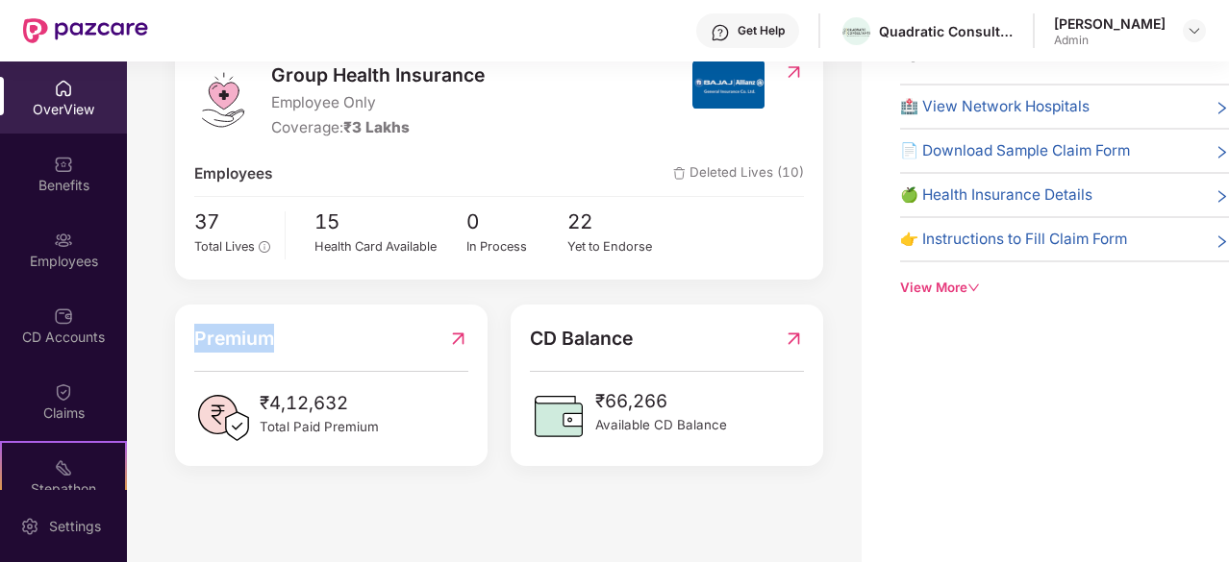
click at [238, 328] on span "Premium" at bounding box center [234, 338] width 80 height 29
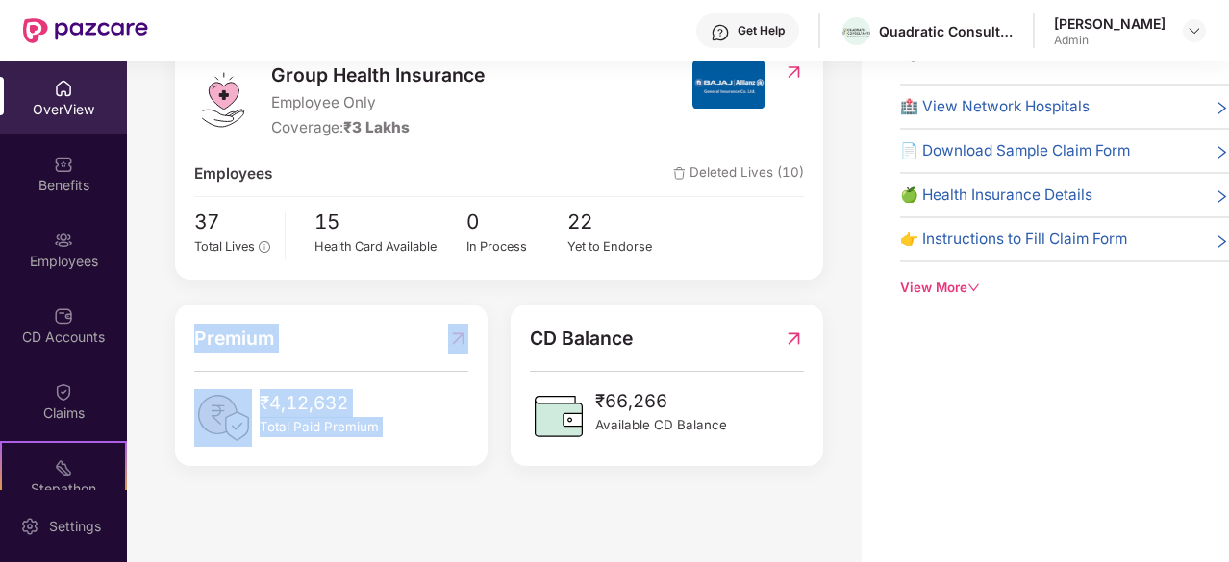
drag, startPoint x: 238, startPoint y: 328, endPoint x: 430, endPoint y: 491, distance: 251.7
click at [430, 491] on div "Welcome back, [PERSON_NAME]! Here is what’s going on with your team at Pazcare …" at bounding box center [494, 262] width 735 height 524
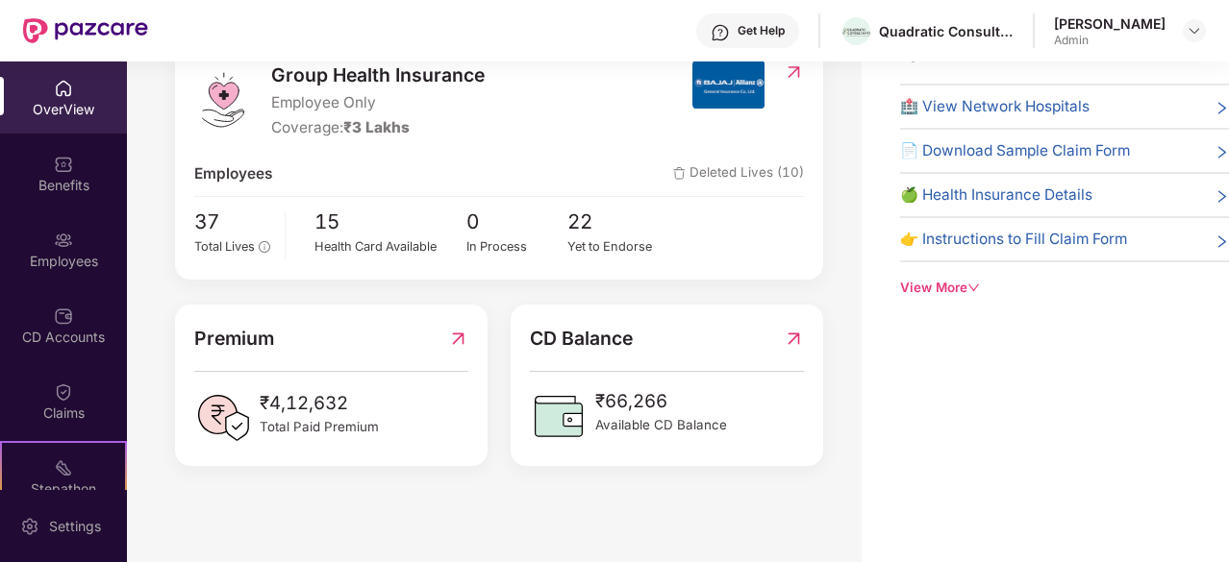
click at [211, 336] on span "Premium" at bounding box center [234, 338] width 80 height 29
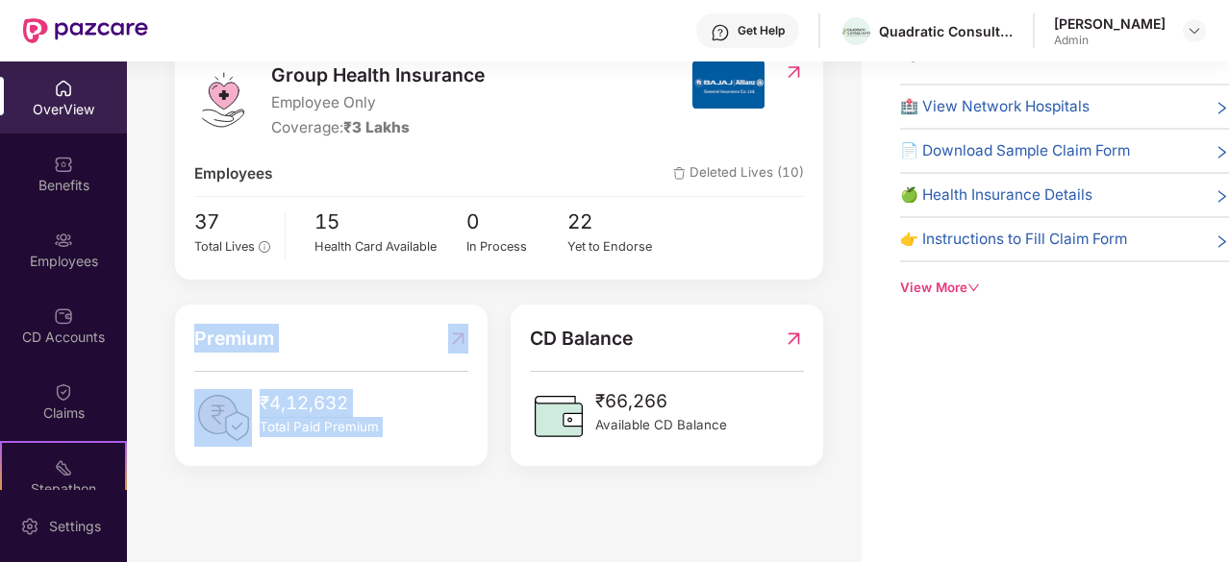
drag, startPoint x: 211, startPoint y: 336, endPoint x: 410, endPoint y: 486, distance: 249.2
click at [410, 486] on div "Welcome back, [PERSON_NAME]! Here is what’s going on with your team at Pazcare …" at bounding box center [494, 262] width 735 height 524
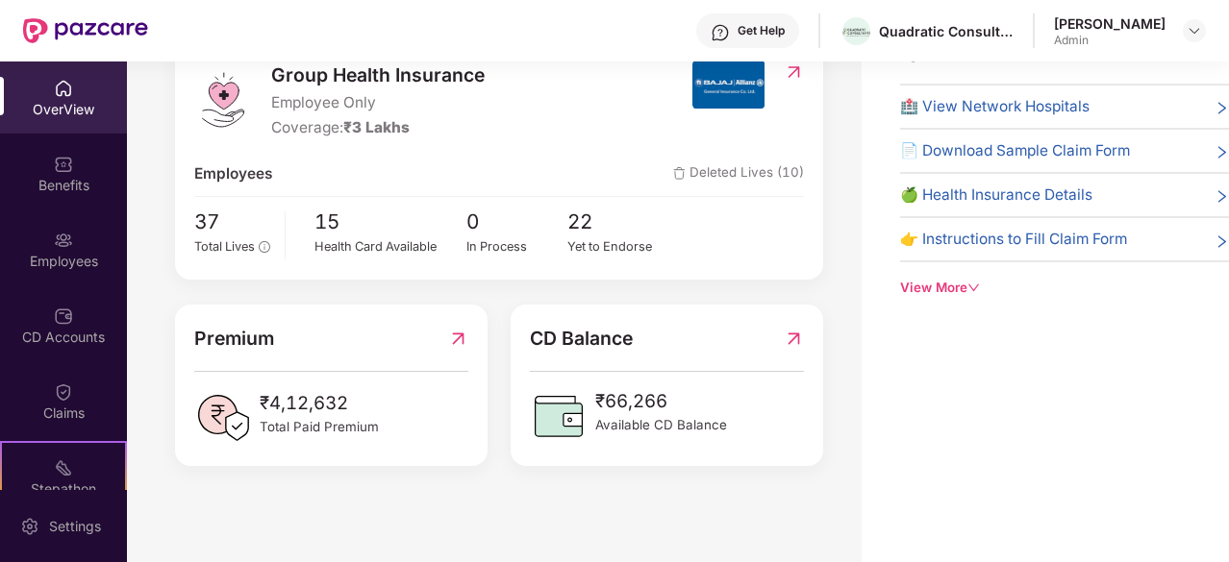
click at [60, 134] on div "OverView Benefits Employees CD Accounts Claims Stepathon New Challenge" at bounding box center [63, 276] width 127 height 429
click at [61, 121] on div "OverView" at bounding box center [63, 98] width 127 height 72
click at [268, 162] on span "Employees" at bounding box center [233, 173] width 78 height 23
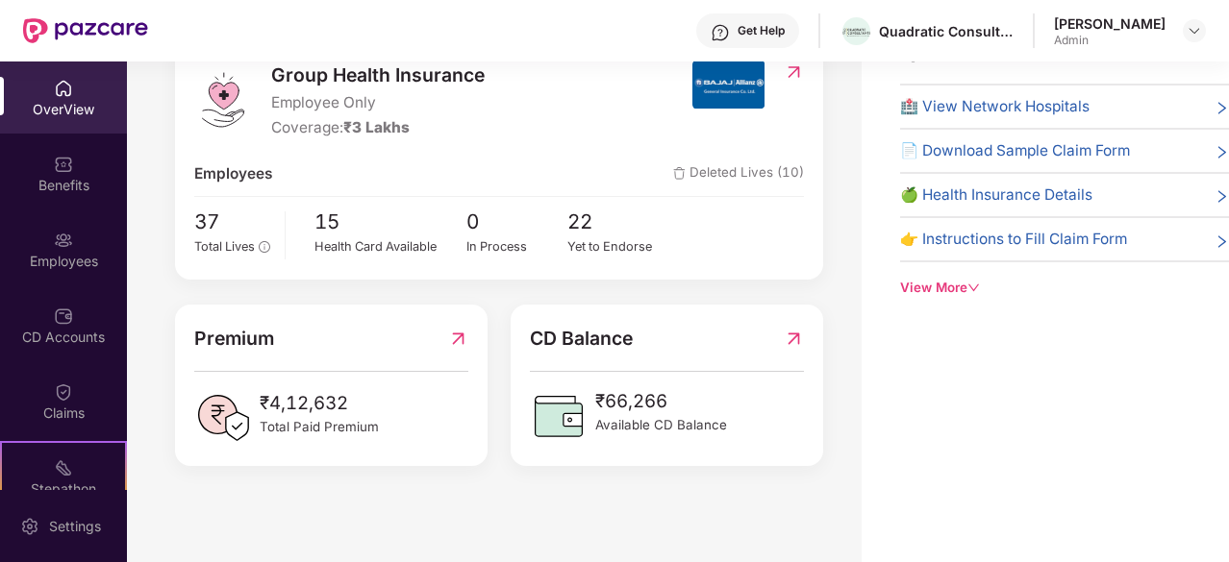
click at [685, 471] on div "Welcome back, [PERSON_NAME]! Here is what’s going on with your team at Pazcare …" at bounding box center [494, 262] width 735 height 524
drag, startPoint x: 685, startPoint y: 471, endPoint x: 740, endPoint y: 426, distance: 71.8
click at [740, 426] on div "Welcome back, [PERSON_NAME]! Here is what’s going on with your team at Pazcare …" at bounding box center [494, 262] width 735 height 524
click at [740, 426] on div "₹66,266 Available CD Balance" at bounding box center [666, 416] width 273 height 58
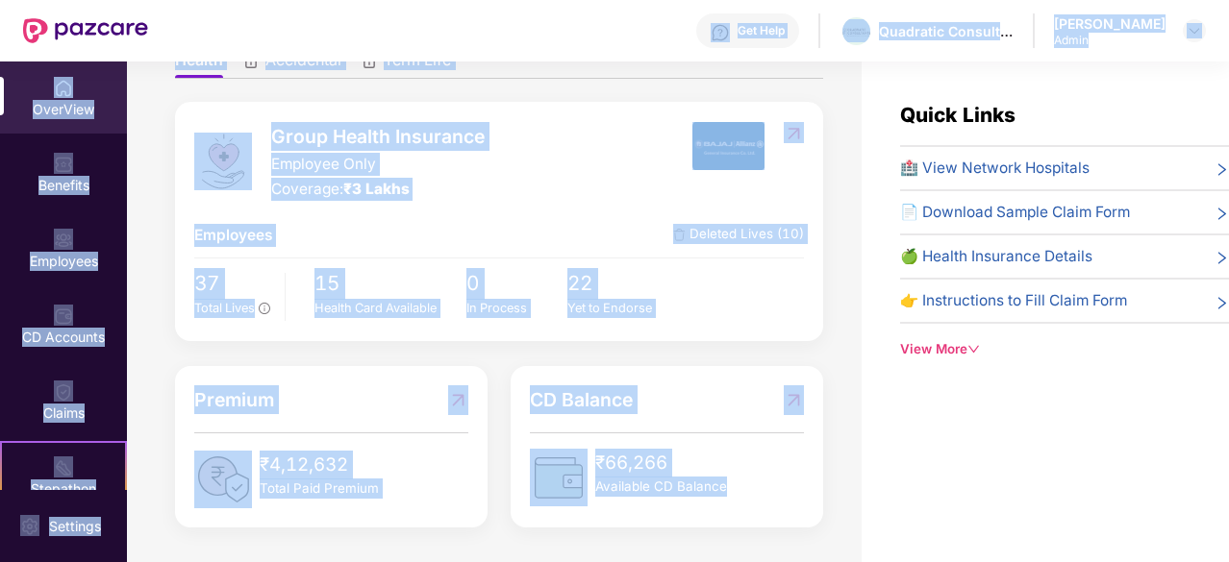
scroll to position [0, 0]
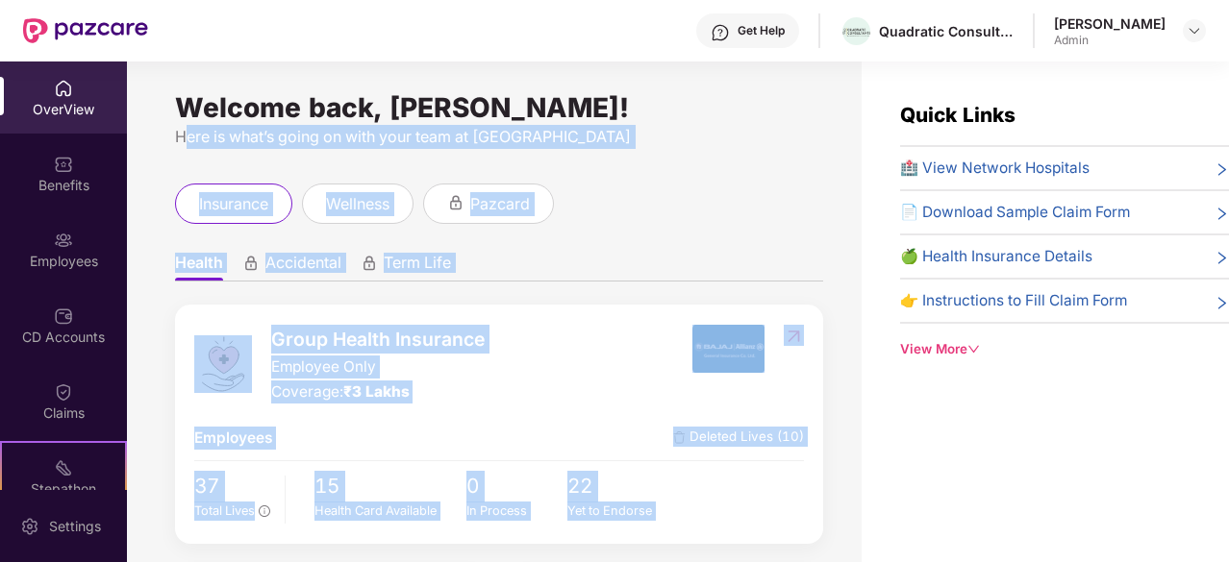
drag, startPoint x: 740, startPoint y: 426, endPoint x: 294, endPoint y: 141, distance: 529.2
click at [294, 141] on div "Welcome back, [PERSON_NAME]! Here is what’s going on with your team at Pazcare …" at bounding box center [494, 324] width 735 height 524
click at [294, 141] on div "Here is what’s going on with your team at [GEOGRAPHIC_DATA]" at bounding box center [499, 137] width 648 height 24
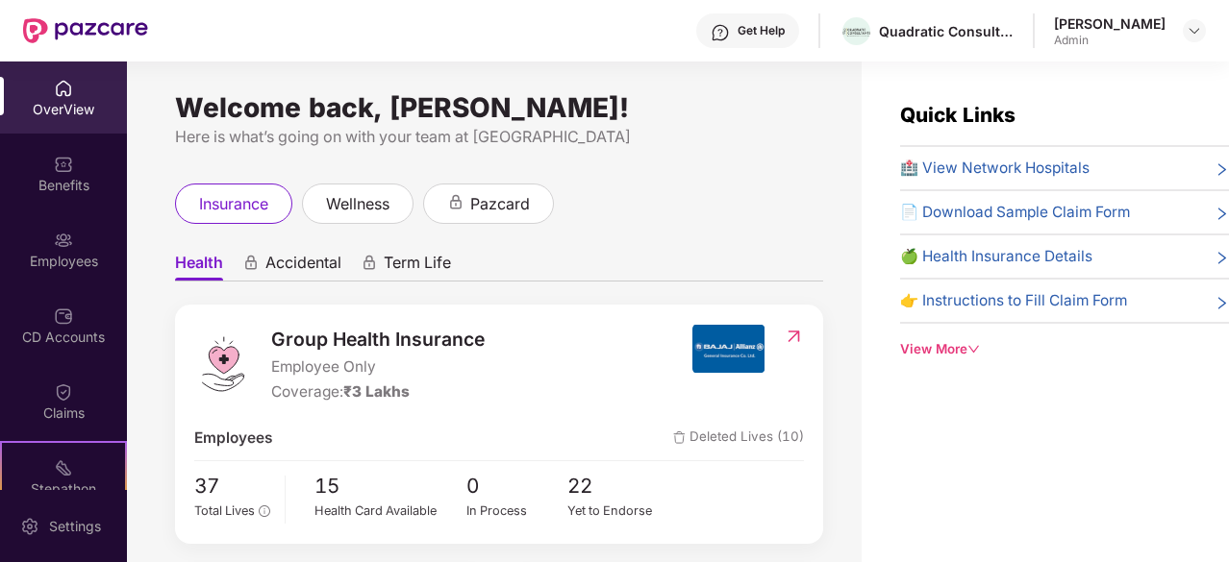
click at [74, 89] on div "OverView" at bounding box center [63, 98] width 127 height 72
click at [46, 185] on div "Benefits" at bounding box center [63, 185] width 127 height 19
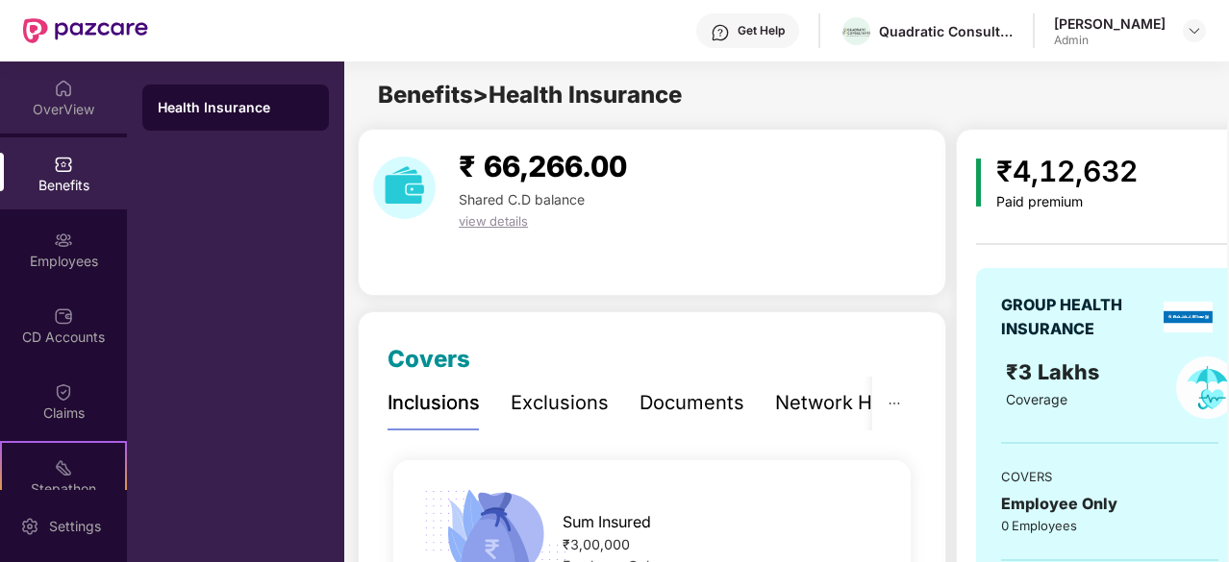
click at [63, 105] on div "OverView" at bounding box center [63, 109] width 127 height 19
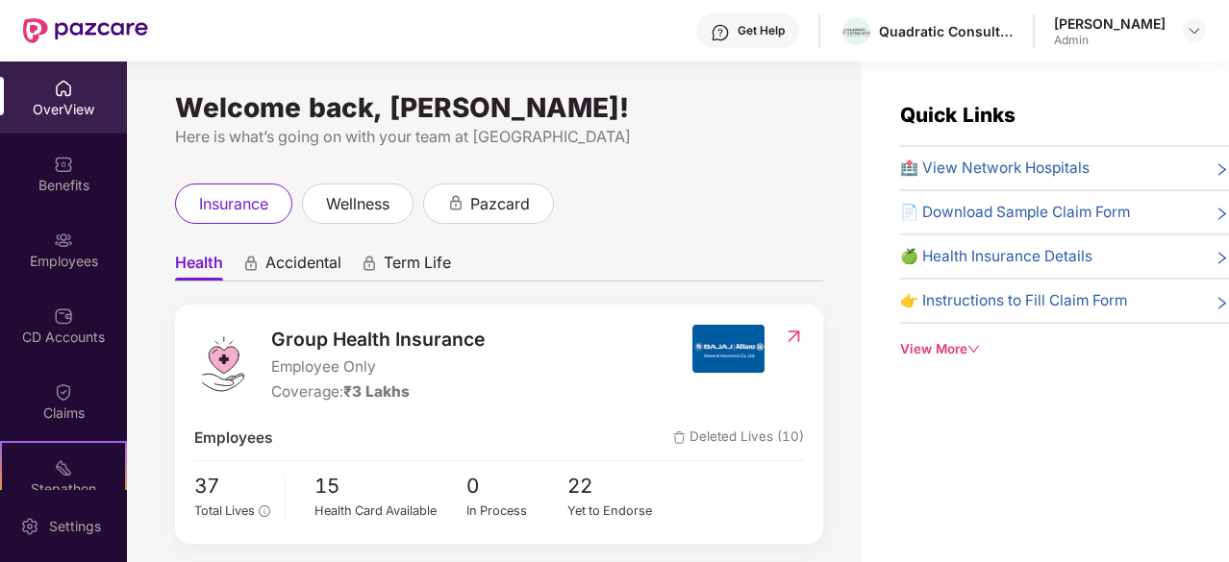
click at [310, 331] on span "Group Health Insurance" at bounding box center [377, 339] width 213 height 29
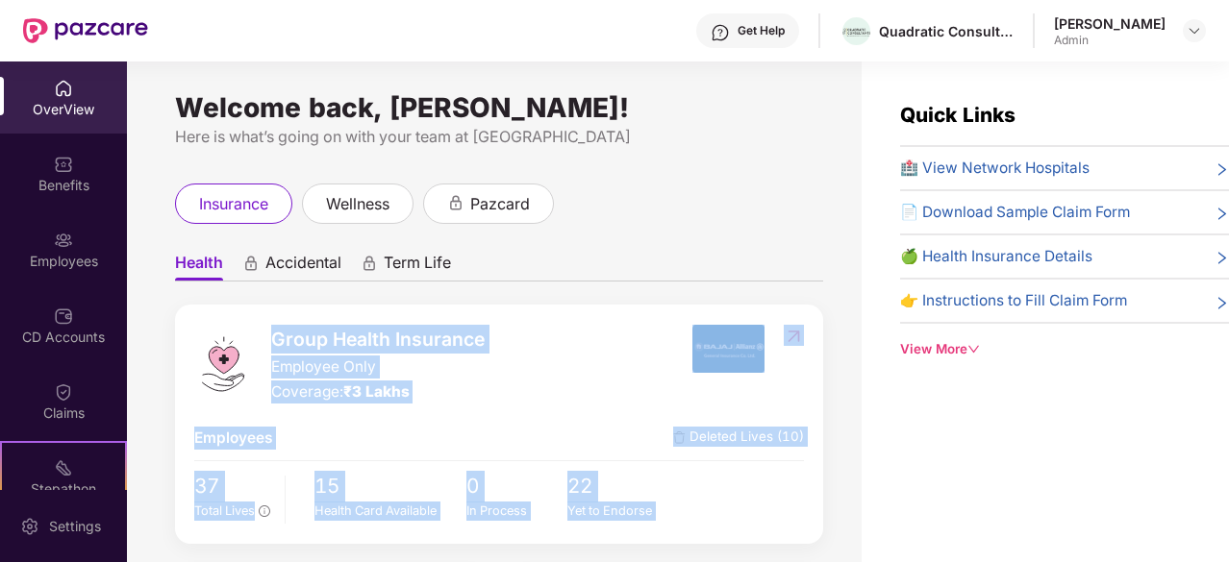
scroll to position [218, 0]
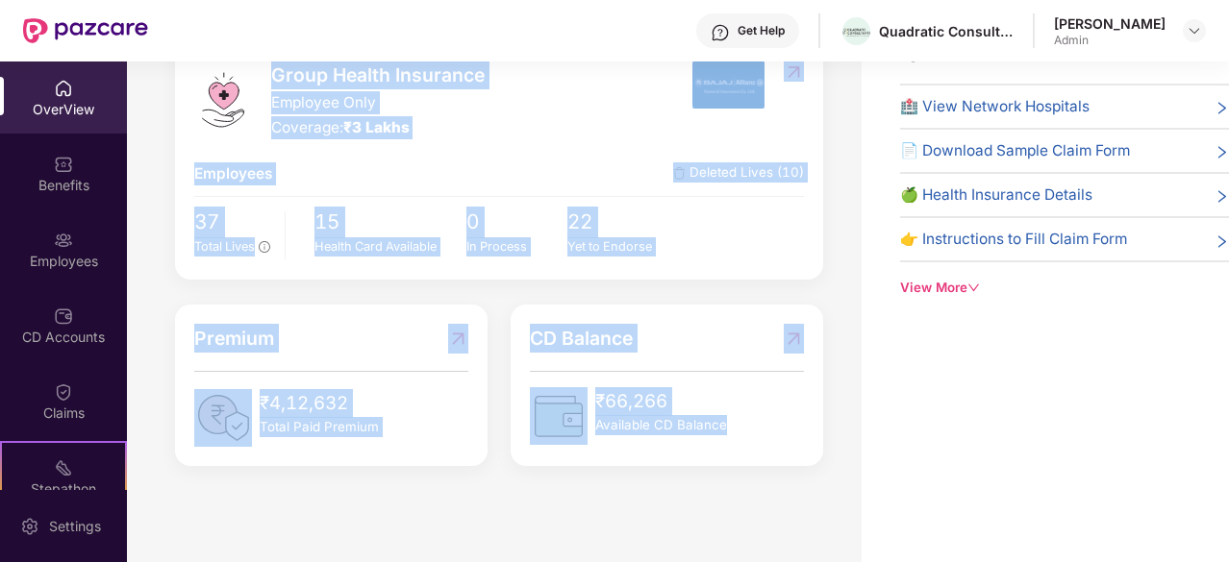
drag, startPoint x: 310, startPoint y: 331, endPoint x: 595, endPoint y: 450, distance: 309.5
click at [595, 450] on div "Group Health Insurance Employee Only Coverage: ₹3 Lakhs Employees Deleted Lives…" at bounding box center [499, 253] width 648 height 426
click at [595, 450] on div "CD Balance ₹66,266 Available CD Balance" at bounding box center [667, 386] width 312 height 162
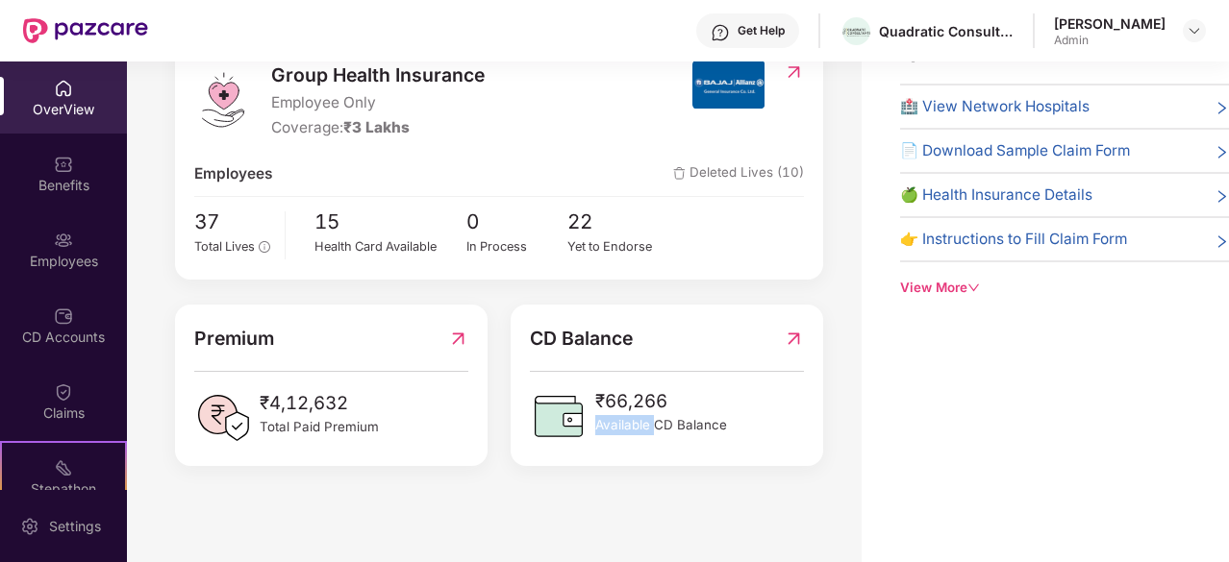
click at [595, 450] on div "CD Balance ₹66,266 Available CD Balance" at bounding box center [667, 386] width 312 height 162
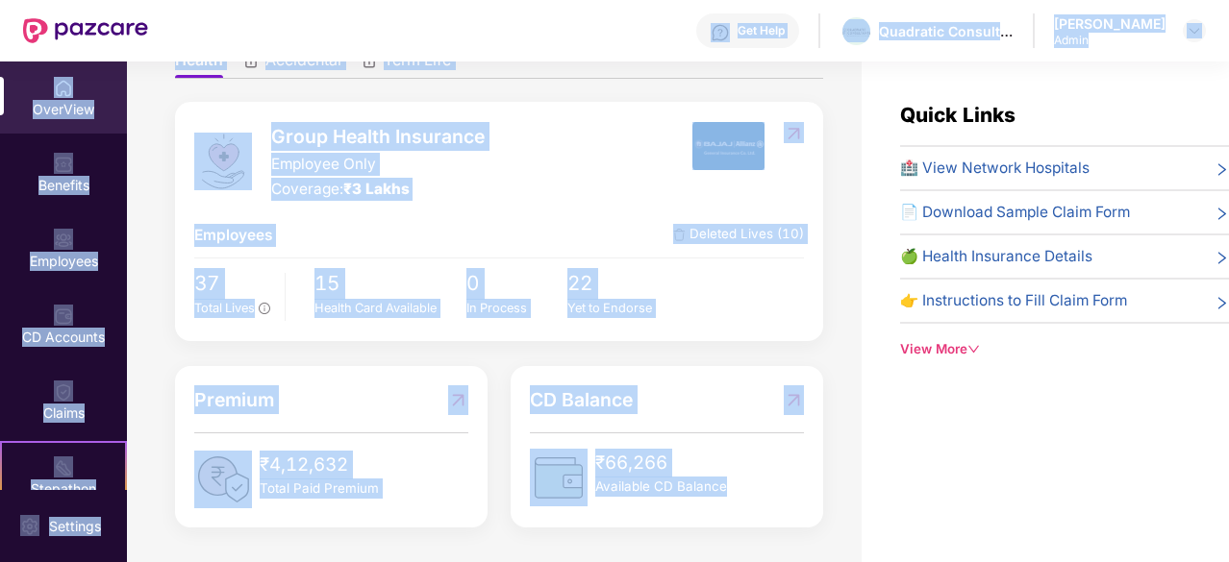
scroll to position [0, 0]
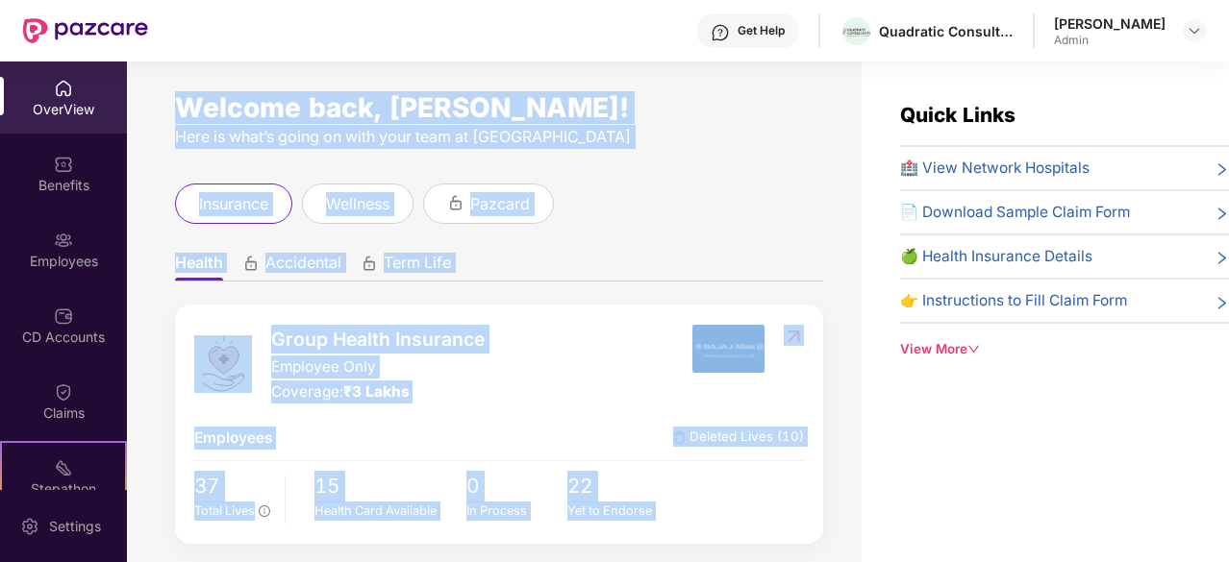
drag, startPoint x: 595, startPoint y: 450, endPoint x: 271, endPoint y: 121, distance: 461.7
click at [271, 121] on div "Welcome back, [PERSON_NAME]! Here is what’s going on with your team at Pazcare …" at bounding box center [494, 324] width 735 height 524
click at [271, 115] on div "Welcome back, [PERSON_NAME]!" at bounding box center [499, 107] width 648 height 15
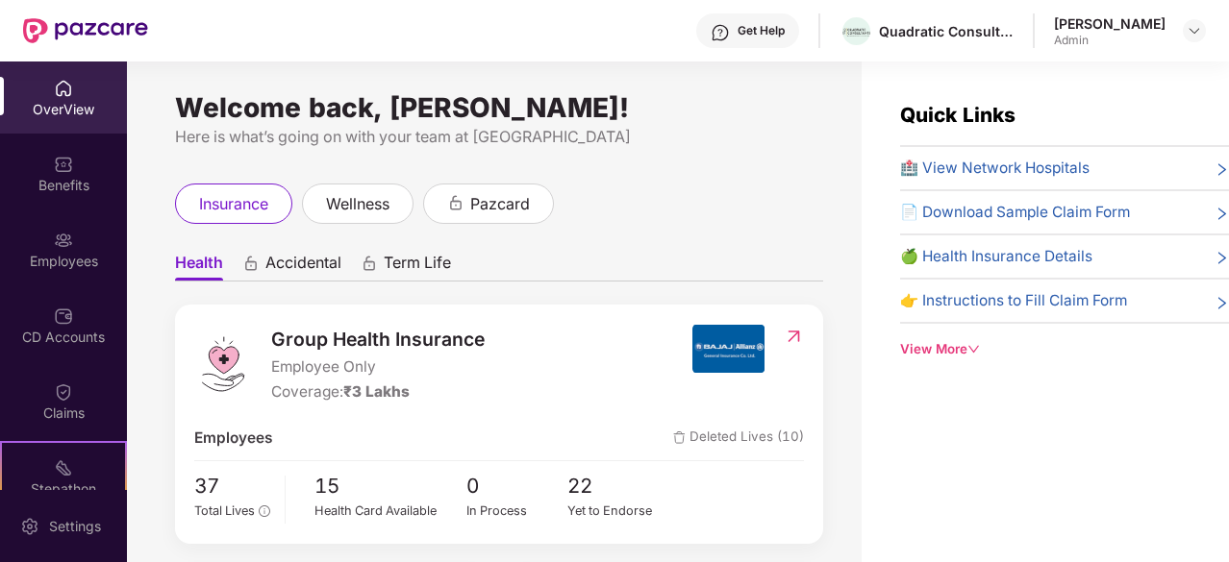
click at [213, 84] on div "Welcome back, [PERSON_NAME]! Here is what’s going on with your team at Pazcare …" at bounding box center [494, 324] width 735 height 524
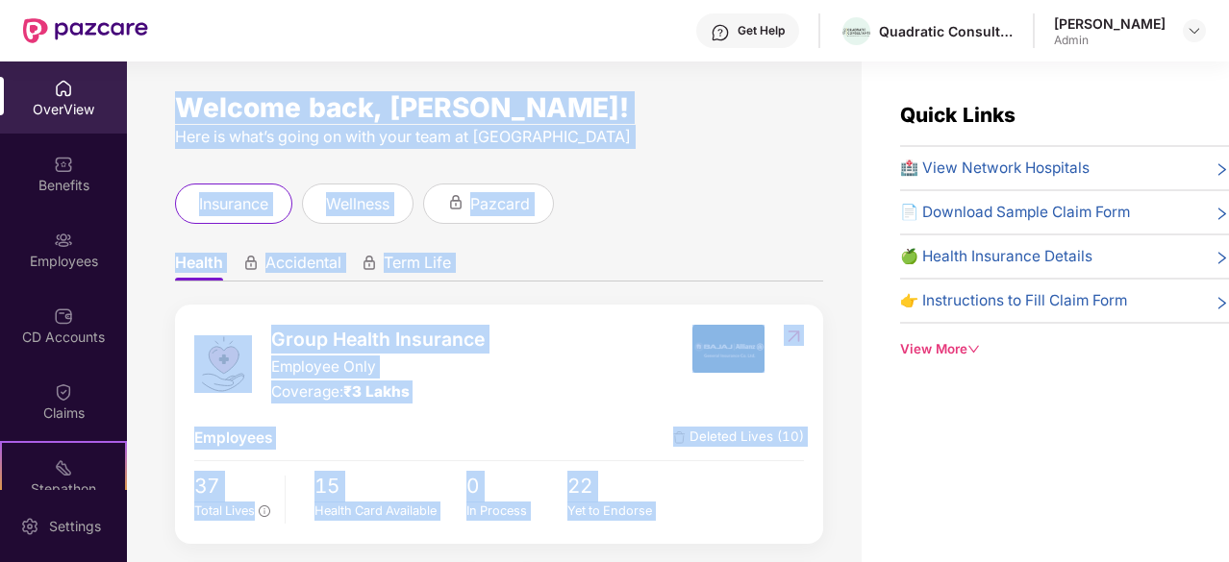
scroll to position [218, 0]
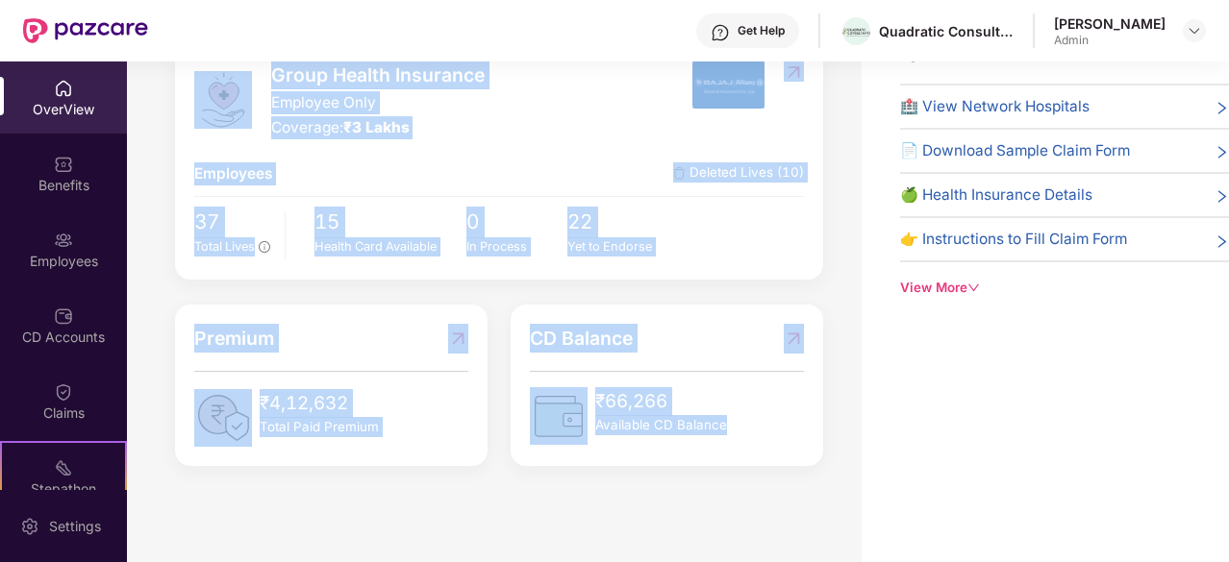
drag, startPoint x: 213, startPoint y: 84, endPoint x: 661, endPoint y: 506, distance: 614.9
click at [661, 506] on div "Welcome back, [PERSON_NAME]! Here is what’s going on with your team at Pazcare …" at bounding box center [494, 262] width 735 height 524
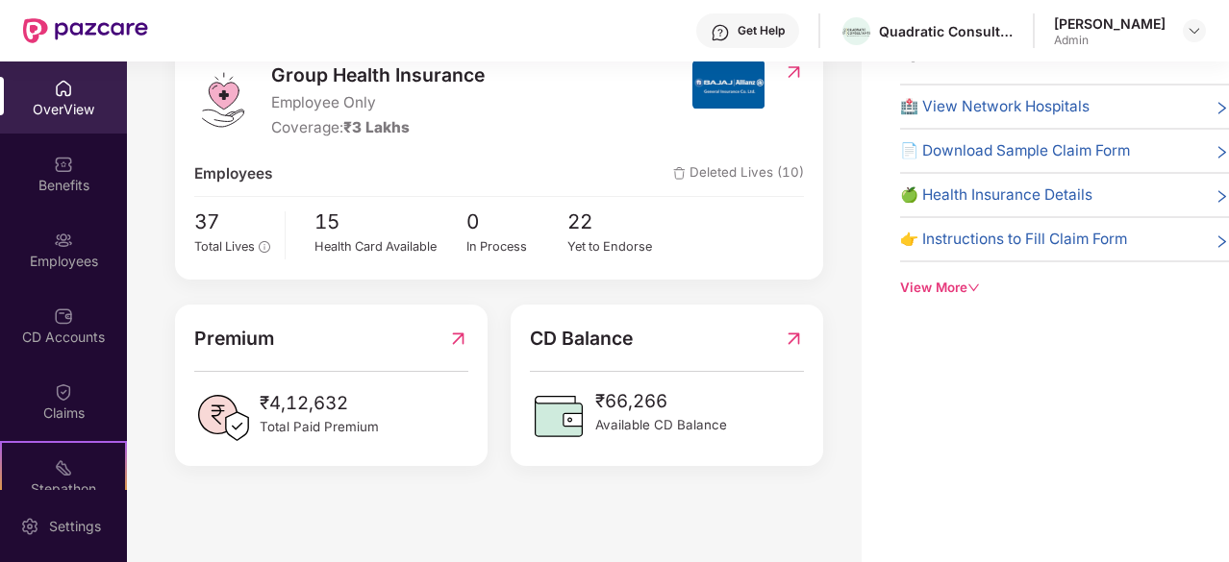
click at [520, 337] on div "CD Balance ₹66,266 Available CD Balance" at bounding box center [667, 386] width 312 height 162
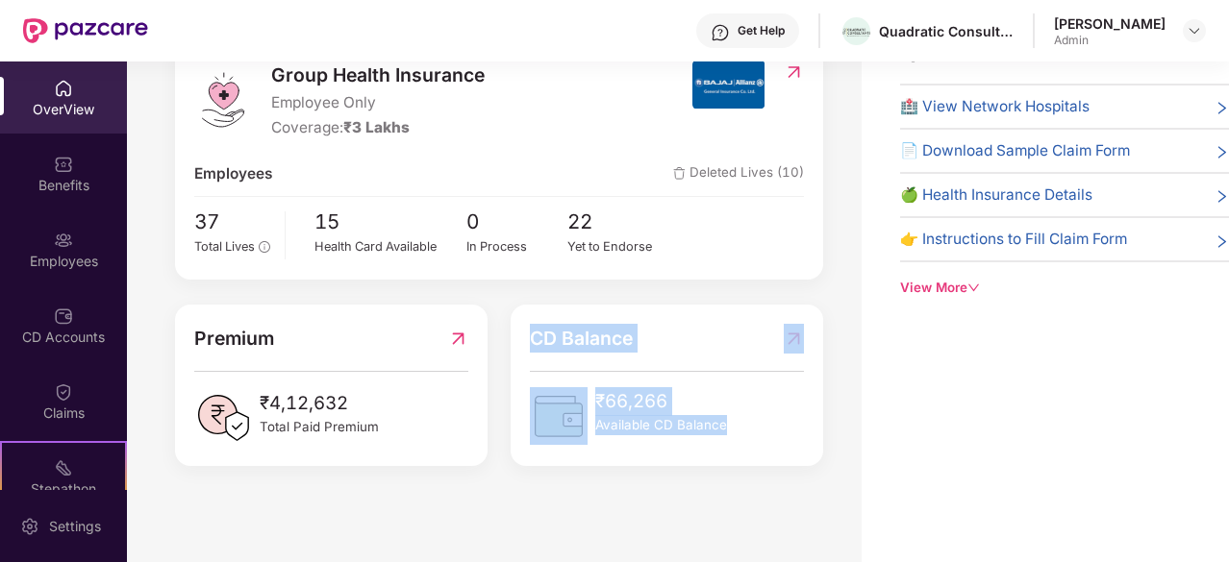
drag, startPoint x: 520, startPoint y: 337, endPoint x: 700, endPoint y: 431, distance: 202.6
click at [700, 431] on div "CD Balance ₹66,266 Available CD Balance" at bounding box center [667, 386] width 312 height 162
click at [700, 431] on span "Available CD Balance" at bounding box center [661, 425] width 132 height 20
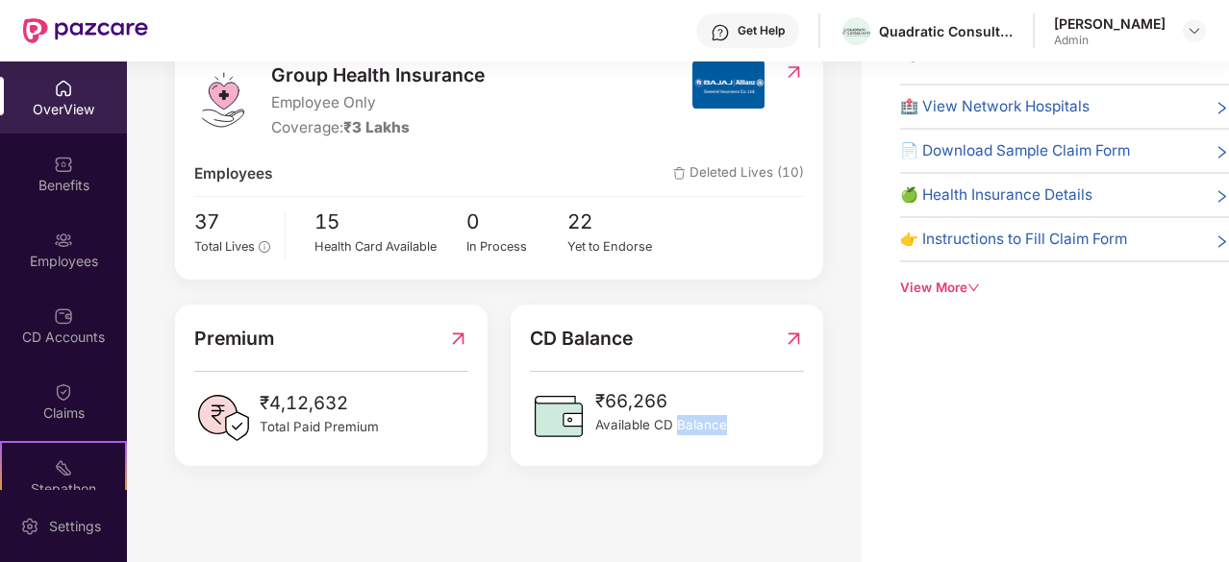
click at [700, 431] on span "Available CD Balance" at bounding box center [661, 425] width 132 height 20
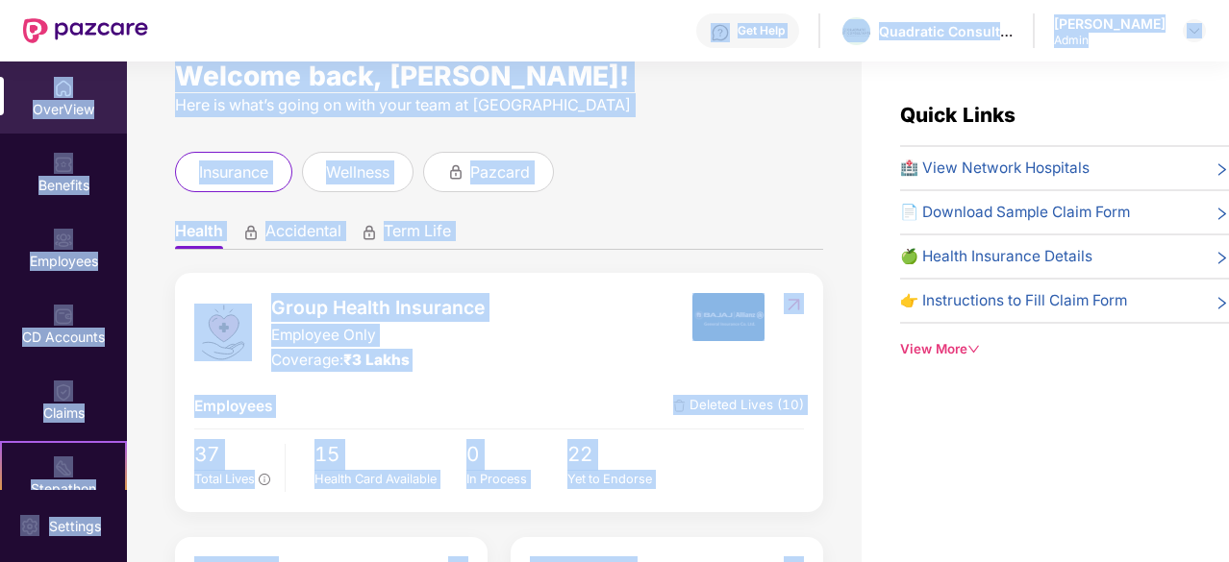
scroll to position [0, 0]
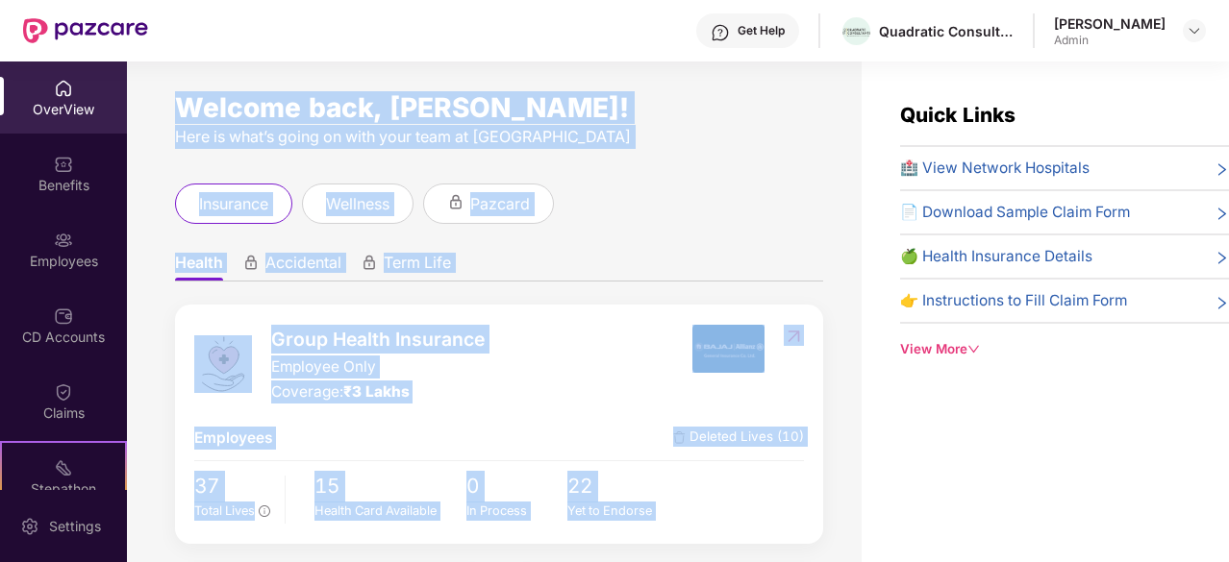
drag, startPoint x: 700, startPoint y: 431, endPoint x: 344, endPoint y: 119, distance: 472.9
click at [344, 119] on div "Welcome back, [PERSON_NAME]! Here is what’s going on with your team at Pazcare …" at bounding box center [494, 324] width 735 height 524
click at [344, 115] on div "Welcome back, [PERSON_NAME]!" at bounding box center [499, 107] width 648 height 15
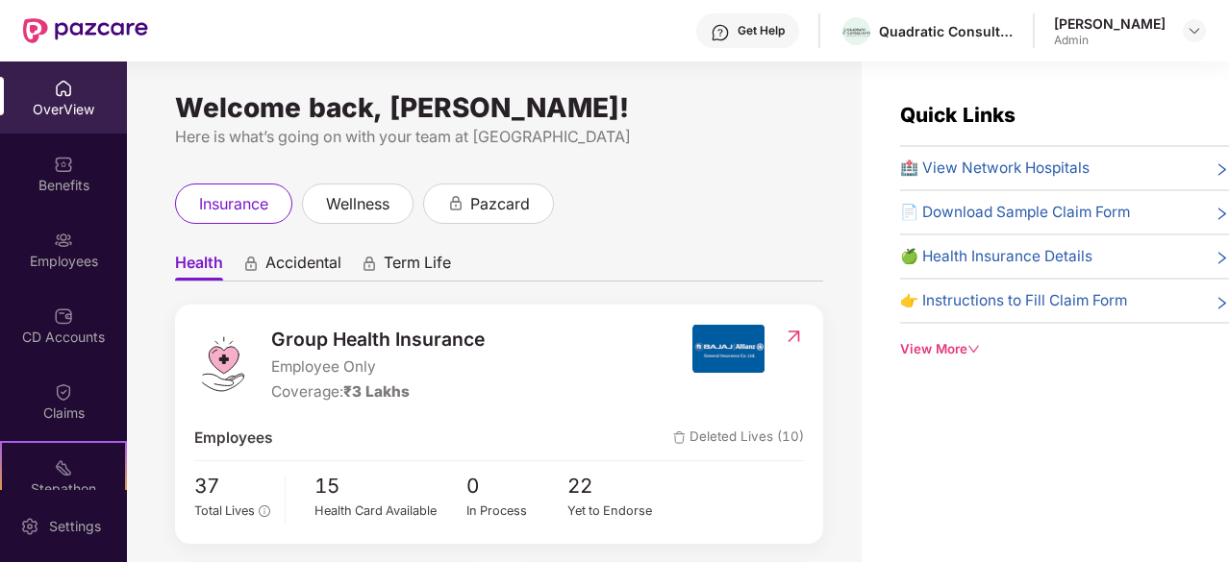
click at [432, 100] on div "Welcome back, [PERSON_NAME]!" at bounding box center [499, 107] width 648 height 15
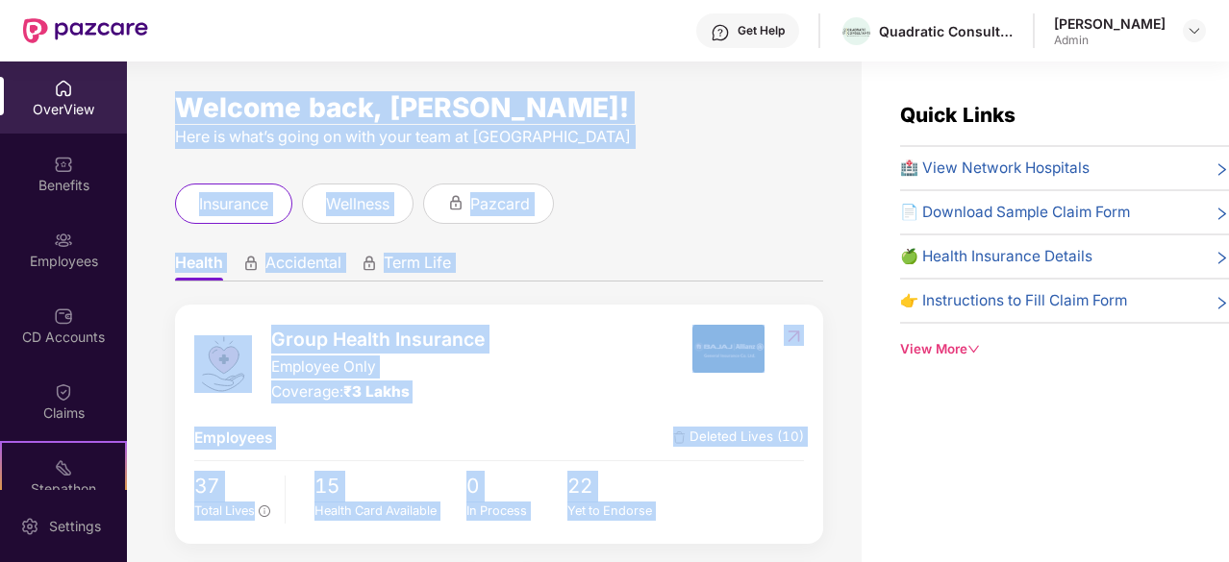
scroll to position [62, 0]
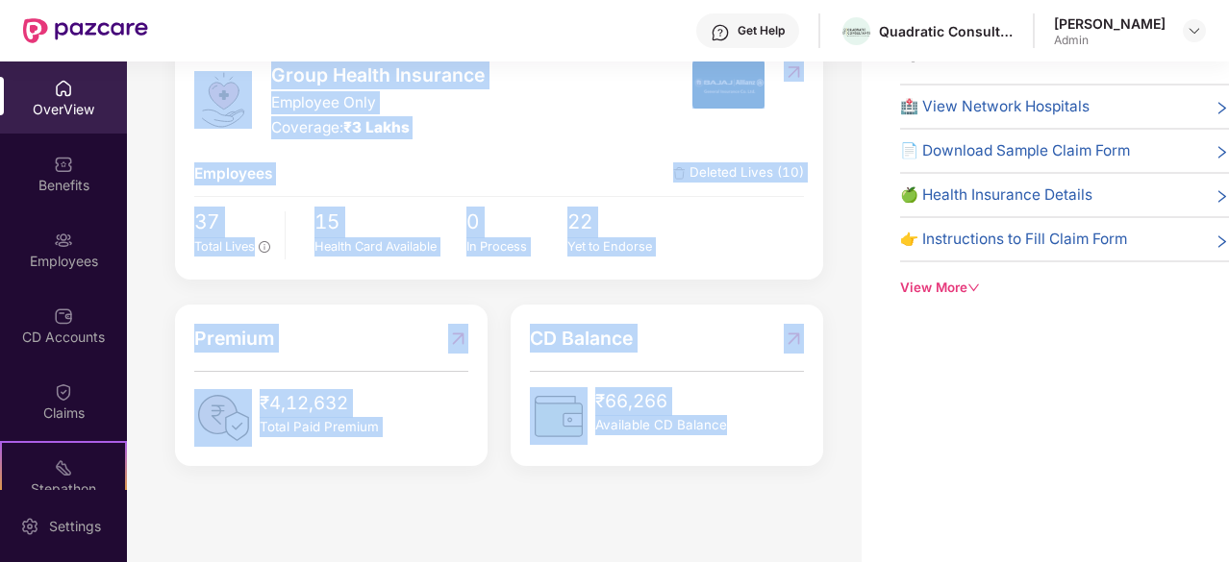
drag, startPoint x: 432, startPoint y: 96, endPoint x: 622, endPoint y: 487, distance: 435.2
click at [622, 487] on div "Welcome back, [PERSON_NAME]! Here is what’s going on with your team at Pazcare …" at bounding box center [494, 262] width 735 height 524
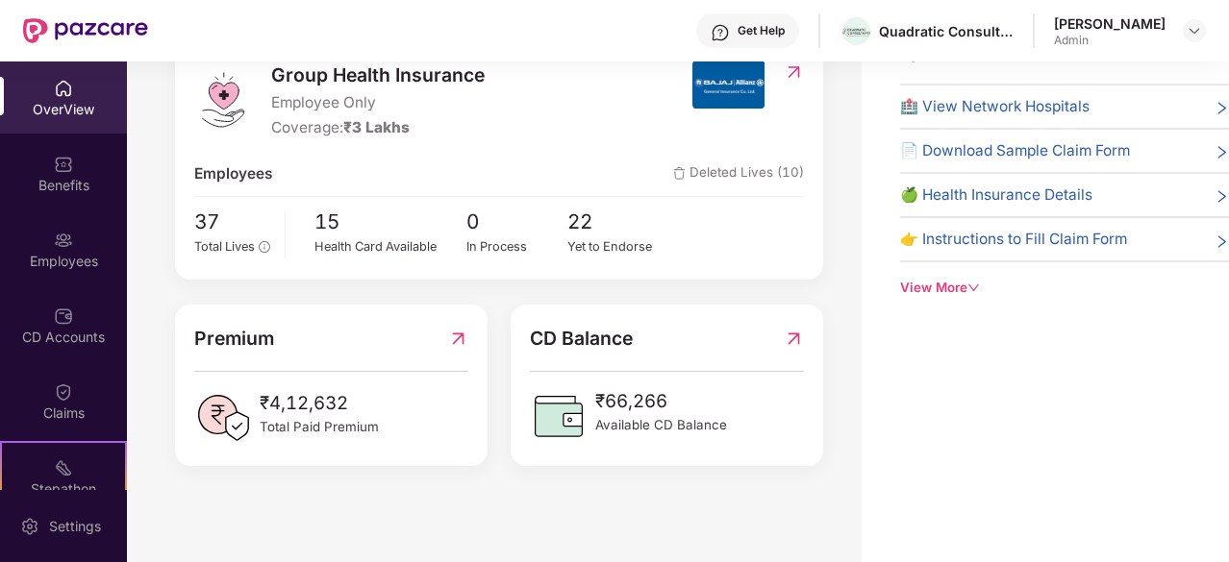
click at [682, 423] on span "Available CD Balance" at bounding box center [661, 425] width 132 height 20
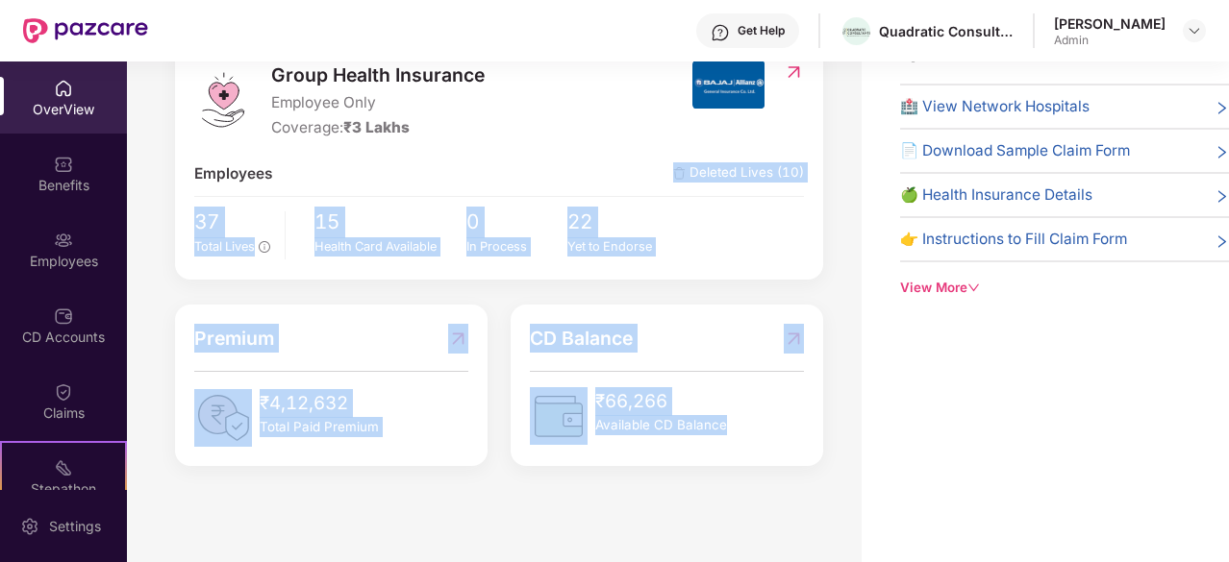
drag, startPoint x: 682, startPoint y: 423, endPoint x: 534, endPoint y: 166, distance: 296.4
click at [534, 166] on div "Group Health Insurance Employee Only Coverage: ₹3 Lakhs Employees Deleted Lives…" at bounding box center [499, 253] width 648 height 426
click at [534, 166] on div "Employees Deleted Lives (10)" at bounding box center [498, 173] width 609 height 23
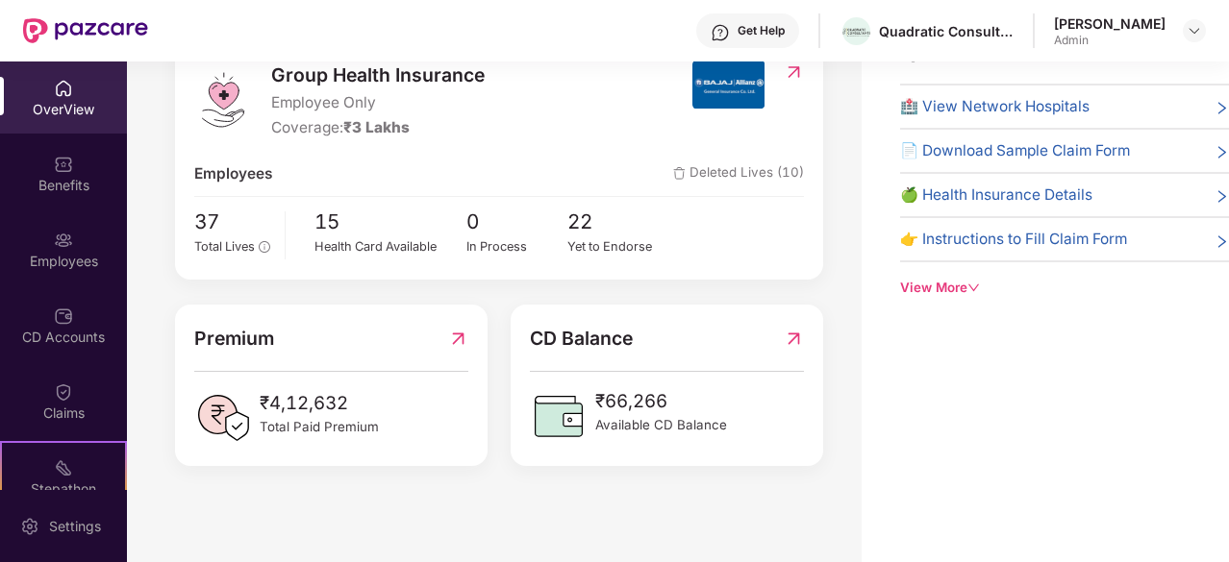
click at [388, 145] on div "Group Health Insurance Employee Only Coverage: ₹3 Lakhs Employees Deleted Lives…" at bounding box center [499, 159] width 648 height 239
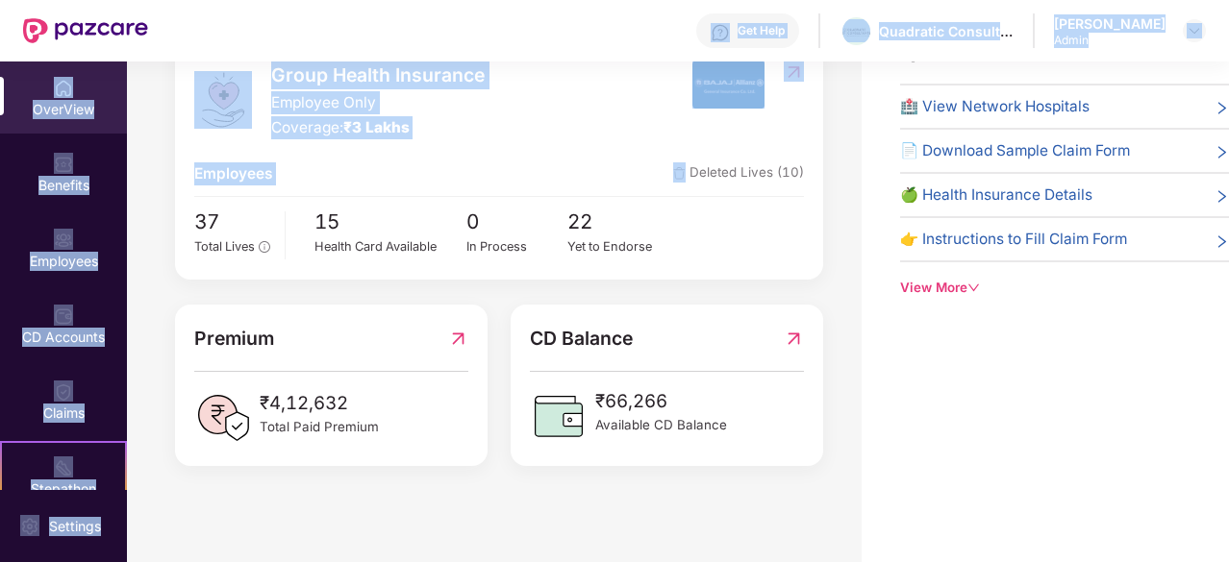
scroll to position [0, 0]
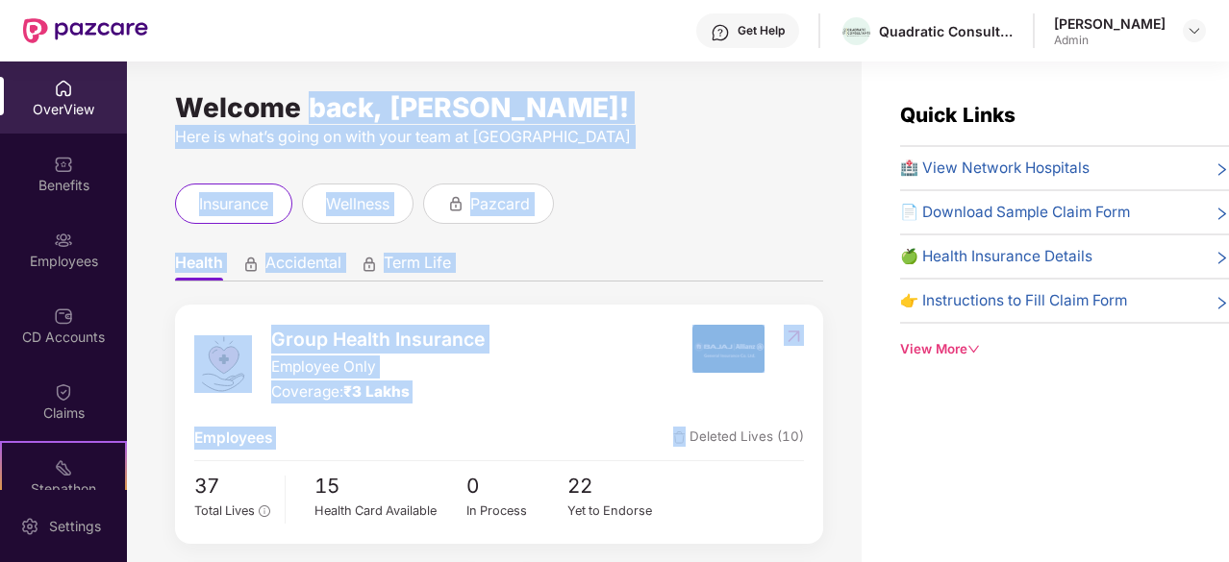
drag, startPoint x: 388, startPoint y: 145, endPoint x: 344, endPoint y: 108, distance: 58.0
click at [344, 108] on div "Welcome back, [PERSON_NAME]! Here is what’s going on with your team at Pazcare …" at bounding box center [494, 324] width 735 height 524
click at [344, 108] on div "Welcome back, [PERSON_NAME]!" at bounding box center [499, 107] width 648 height 15
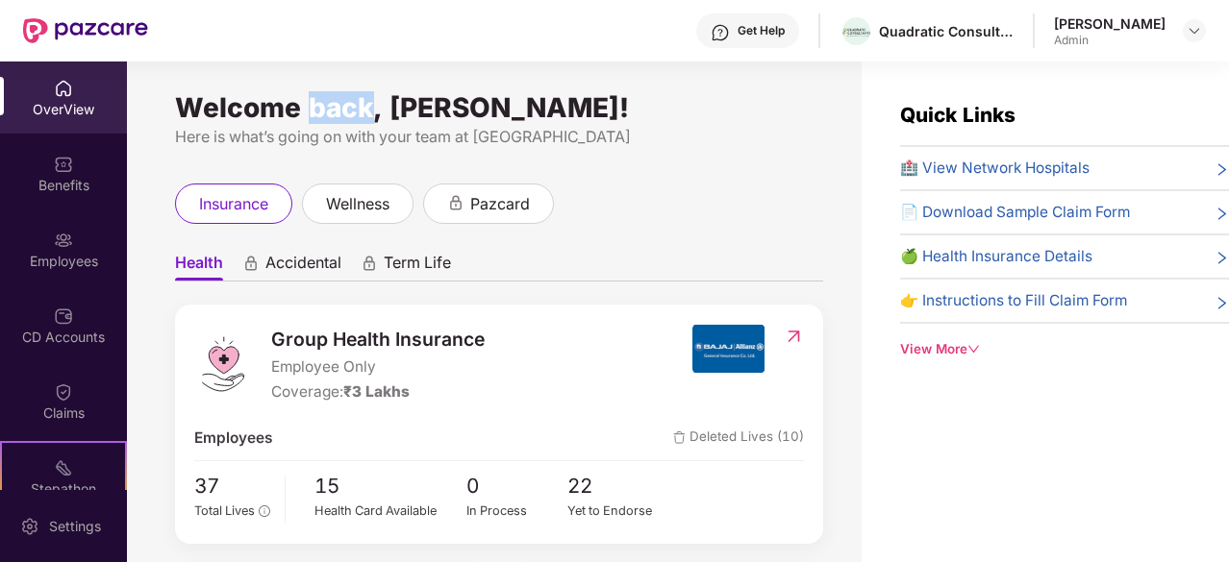
click at [344, 108] on div "Welcome back, [PERSON_NAME]!" at bounding box center [499, 107] width 648 height 15
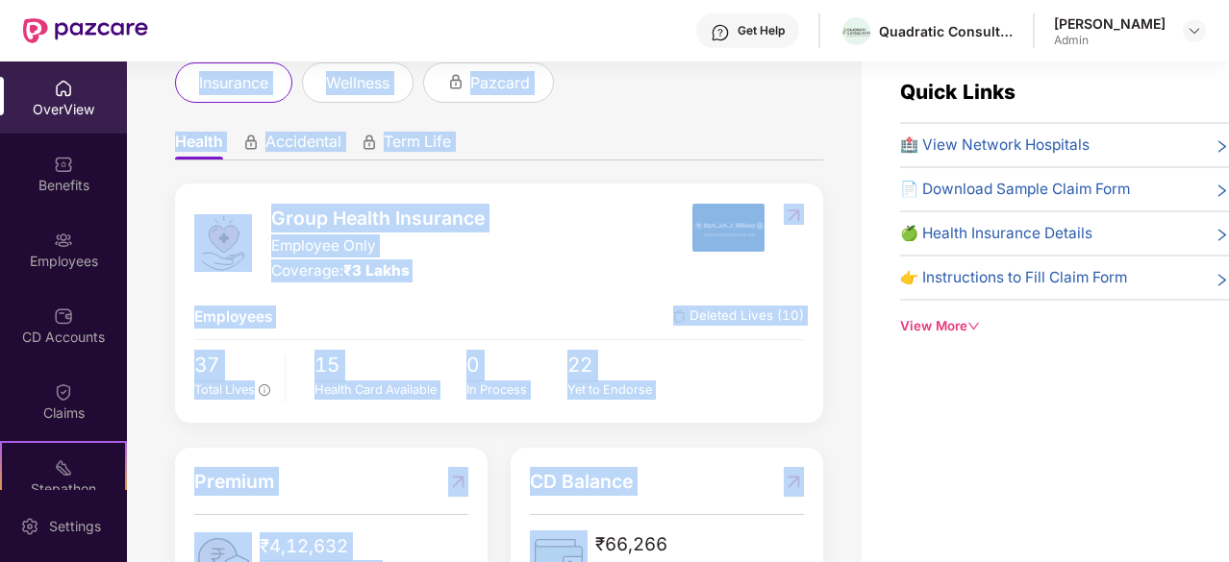
scroll to position [107, 0]
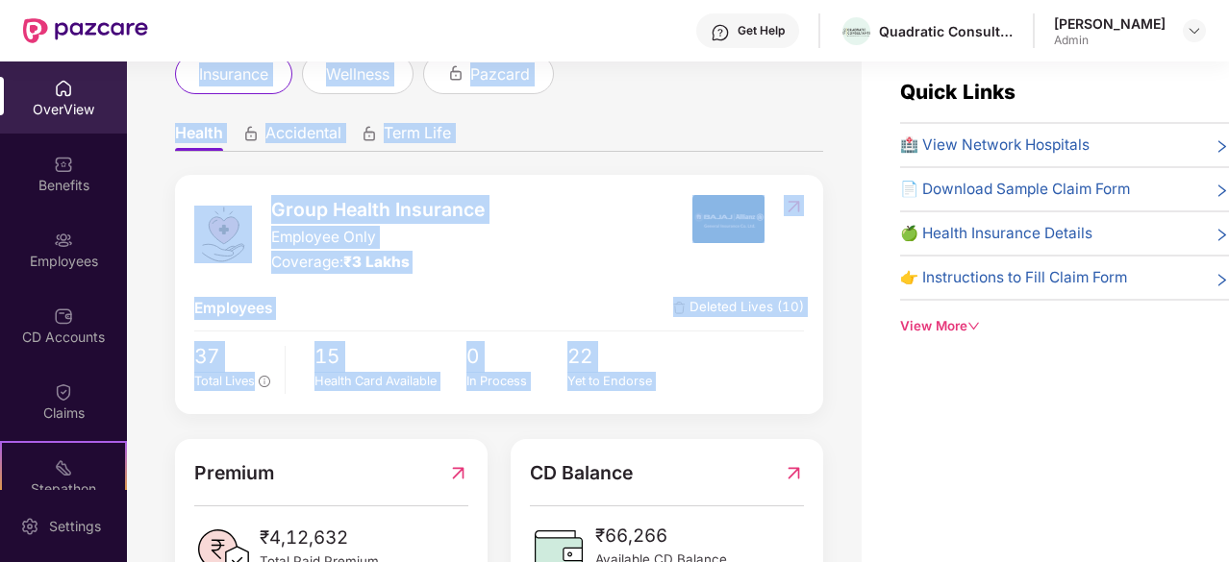
drag, startPoint x: 344, startPoint y: 108, endPoint x: 622, endPoint y: 395, distance: 399.8
click at [622, 395] on div "Welcome back, [PERSON_NAME]! Here is what’s going on with your team at Pazcare …" at bounding box center [494, 300] width 735 height 524
click at [622, 395] on div "22 Yet to Endorse" at bounding box center [618, 368] width 102 height 54
